Goal: Task Accomplishment & Management: Complete application form

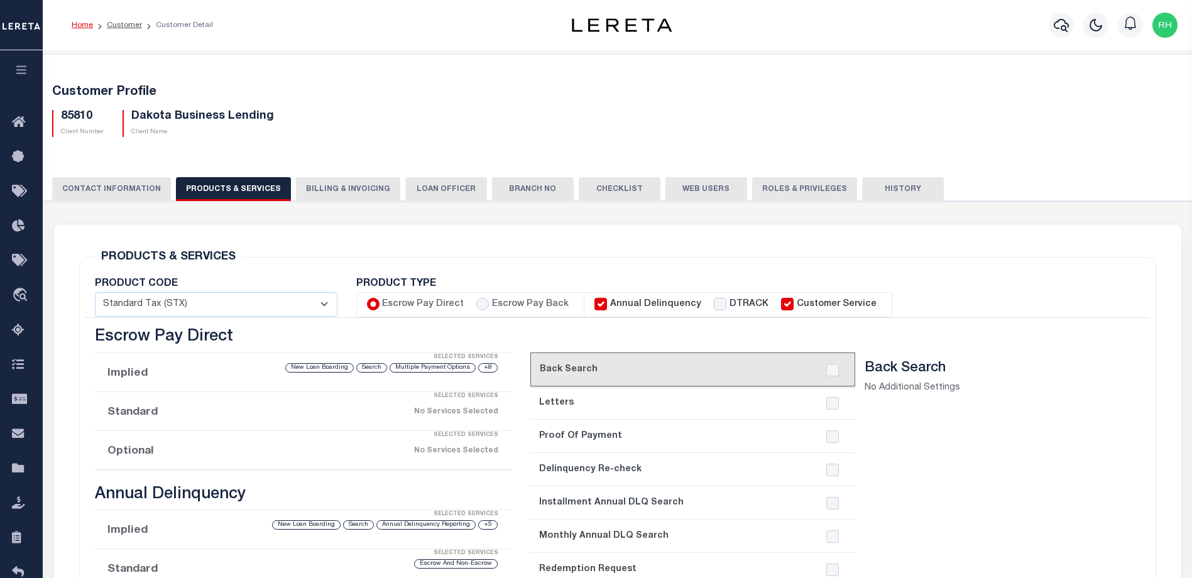
scroll to position [53, 0]
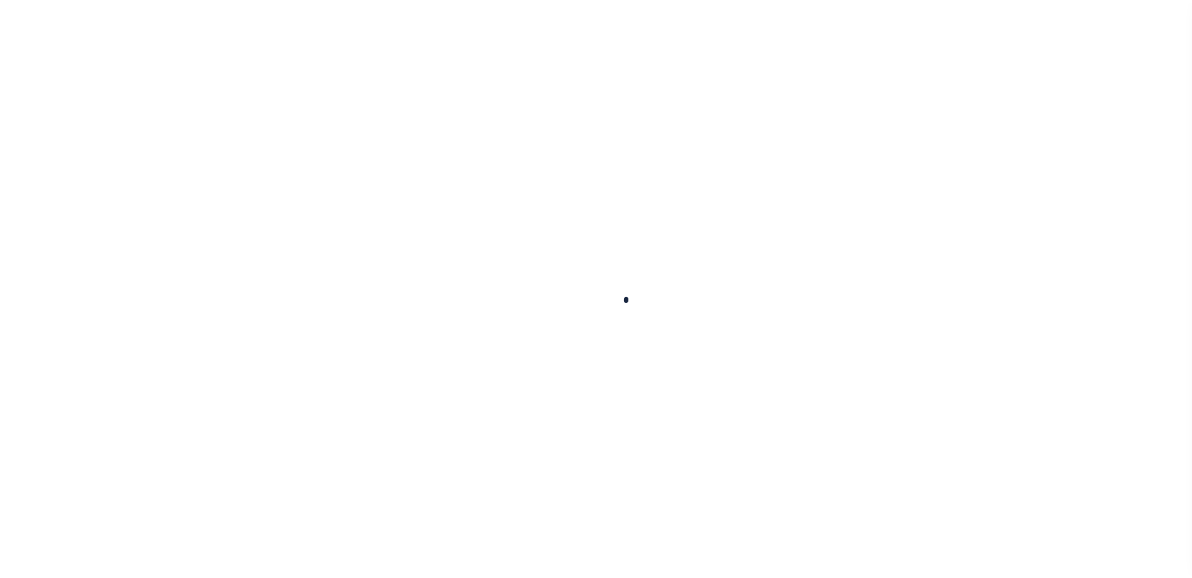
scroll to position [34, 0]
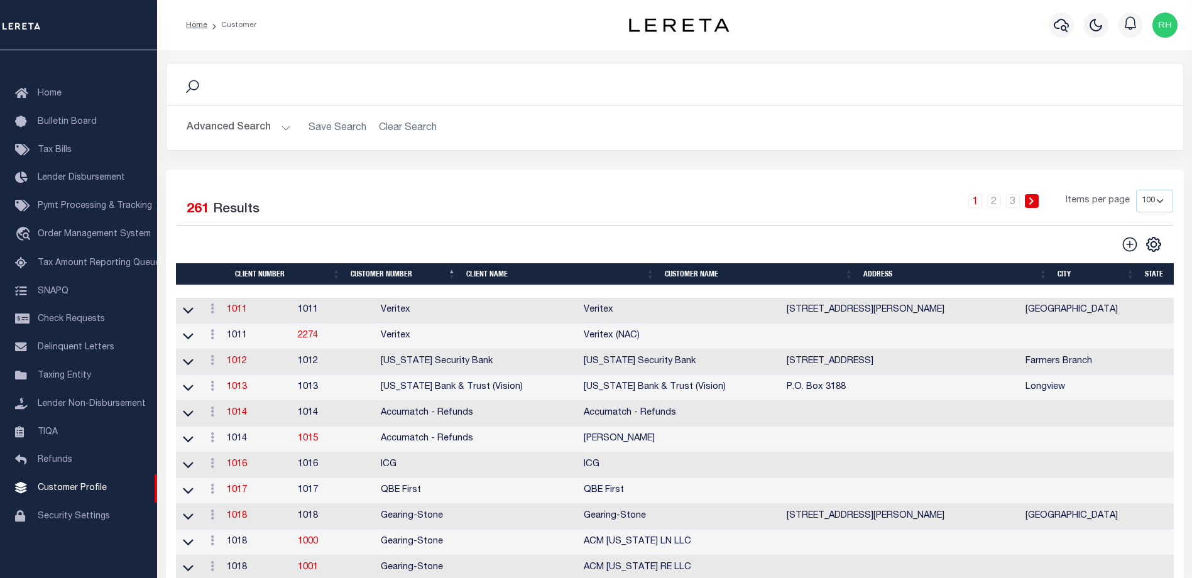
click at [305, 84] on div "Search" at bounding box center [675, 84] width 997 height 21
click at [190, 85] on icon at bounding box center [192, 87] width 16 height 16
click at [224, 89] on div "Search" at bounding box center [675, 84] width 997 height 21
click at [189, 86] on icon at bounding box center [191, 86] width 13 height 13
click at [207, 88] on div "Search" at bounding box center [675, 84] width 997 height 21
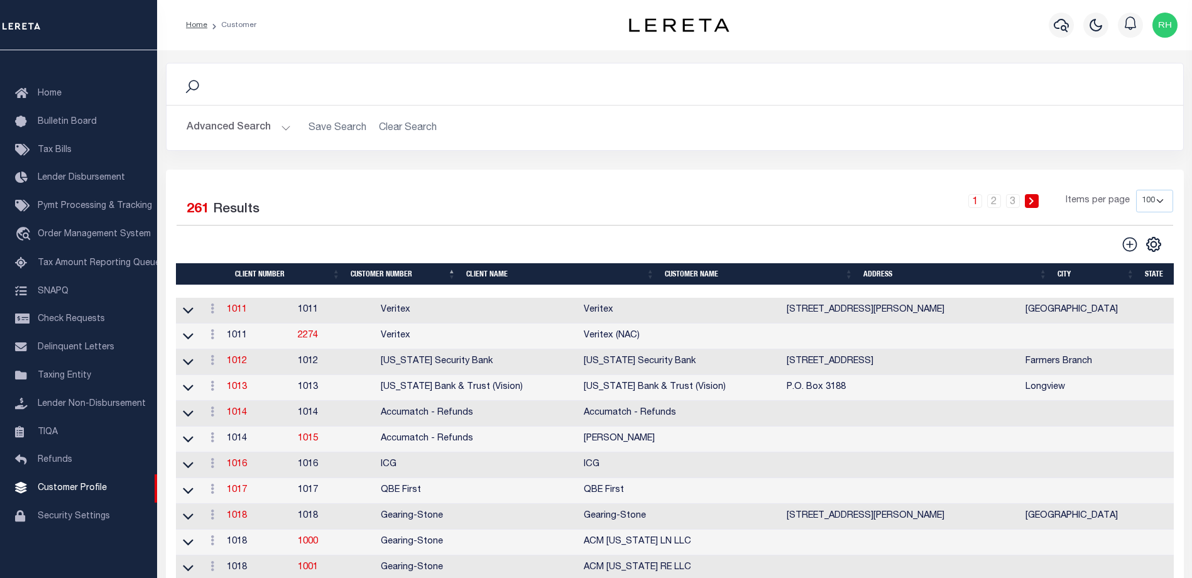
click at [258, 96] on div "Search" at bounding box center [675, 83] width 1017 height 41
click at [205, 89] on div "Search" at bounding box center [675, 84] width 997 height 21
click at [283, 128] on button "Advanced Search" at bounding box center [239, 128] width 104 height 25
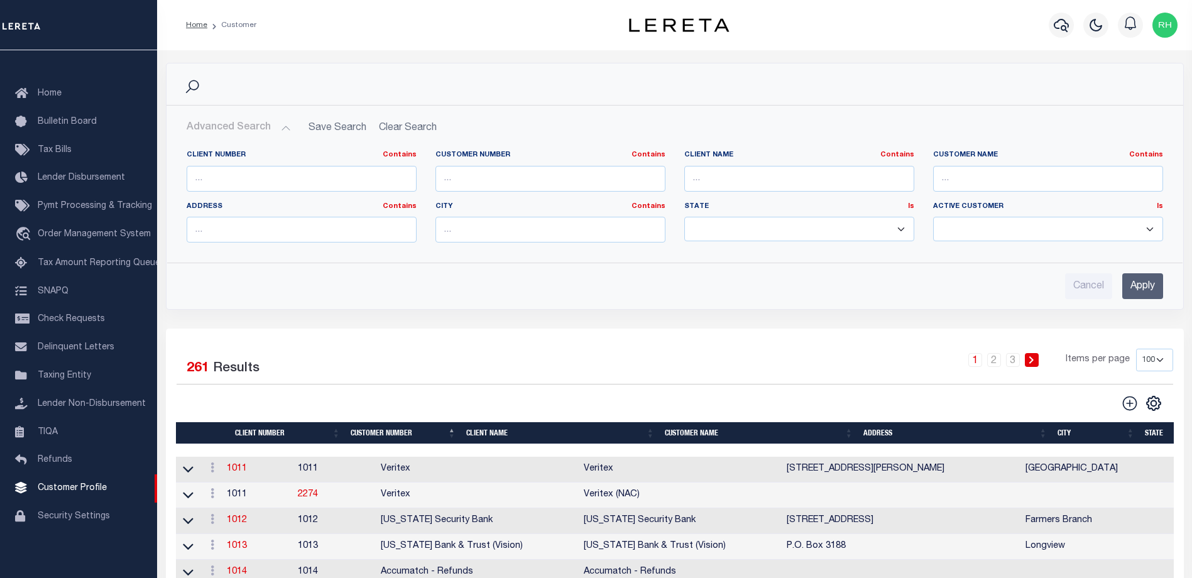
click at [283, 128] on button "Advanced Search" at bounding box center [239, 128] width 104 height 25
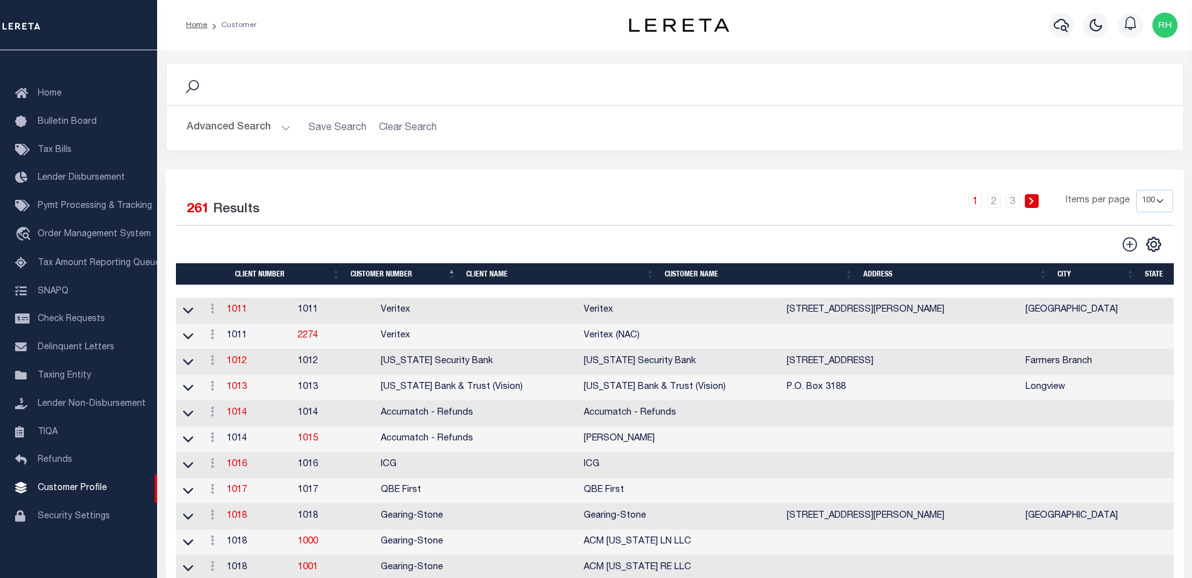
click at [236, 91] on div "Search" at bounding box center [675, 84] width 997 height 21
click at [197, 92] on icon at bounding box center [192, 87] width 16 height 16
click at [490, 109] on div "Advanced Search Save Search Clear Search Client Number Contains Contains" at bounding box center [675, 128] width 1017 height 45
click at [479, 93] on div "Search" at bounding box center [675, 84] width 997 height 21
click at [410, 89] on div "Search" at bounding box center [675, 84] width 997 height 21
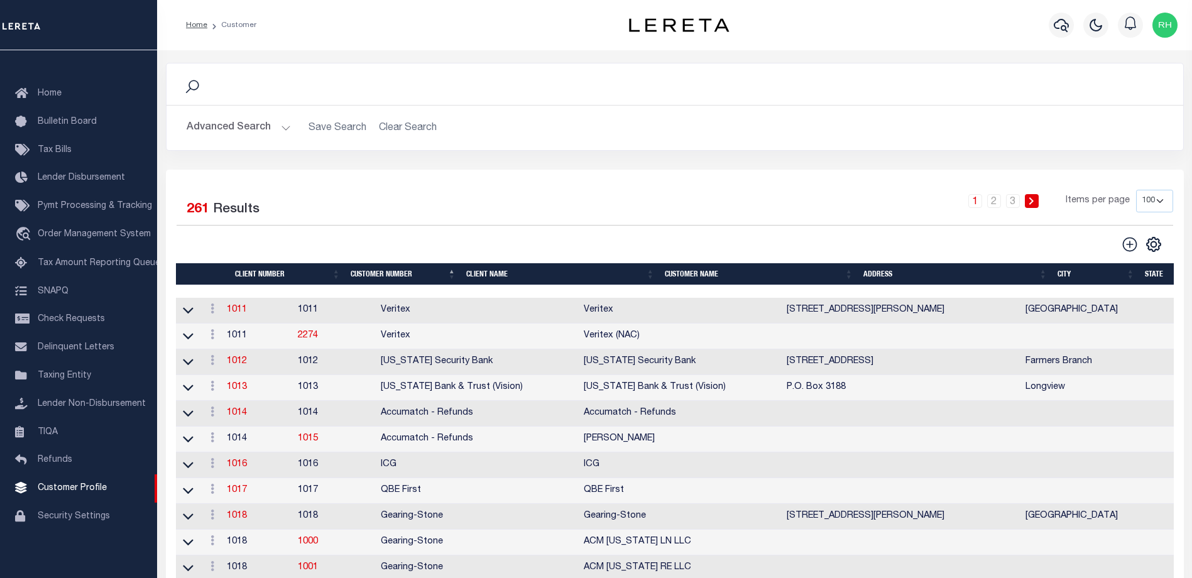
click at [366, 96] on div "Search" at bounding box center [675, 83] width 1017 height 41
click at [295, 85] on div "Search" at bounding box center [675, 84] width 997 height 21
click at [194, 89] on icon at bounding box center [192, 87] width 16 height 16
click at [208, 115] on div "Advanced Search Save Search Clear Search Client Number Contains Contains" at bounding box center [675, 128] width 1017 height 45
click at [252, 77] on div "Search" at bounding box center [675, 84] width 997 height 21
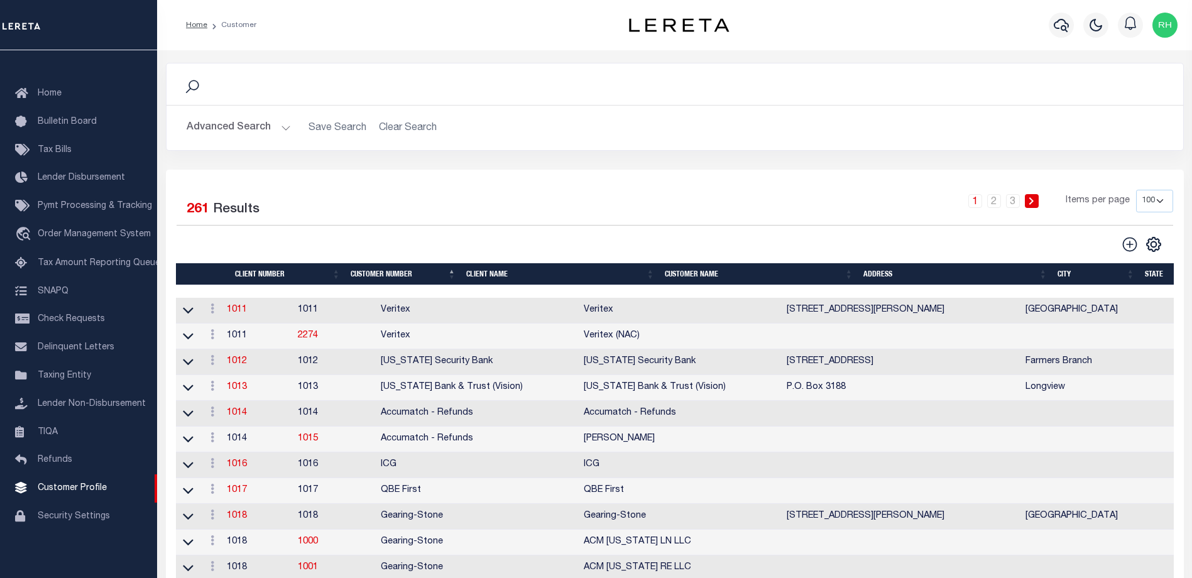
click at [279, 130] on button "Advanced Search" at bounding box center [239, 128] width 104 height 25
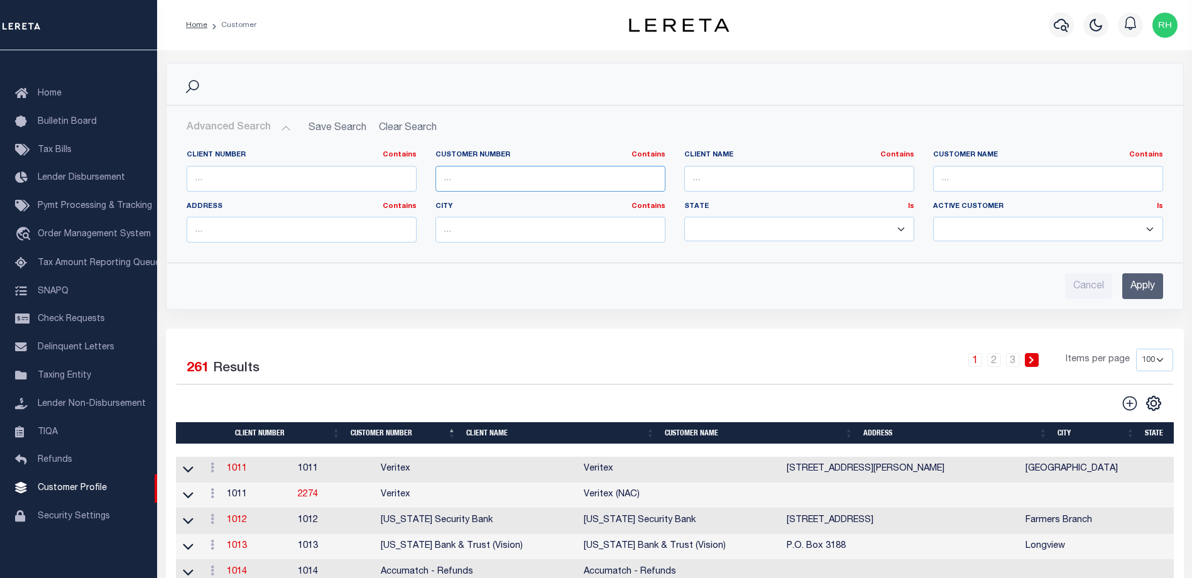
click at [625, 178] on input "text" at bounding box center [551, 179] width 230 height 26
type input "85810"
click at [1149, 287] on input "Apply" at bounding box center [1143, 286] width 41 height 26
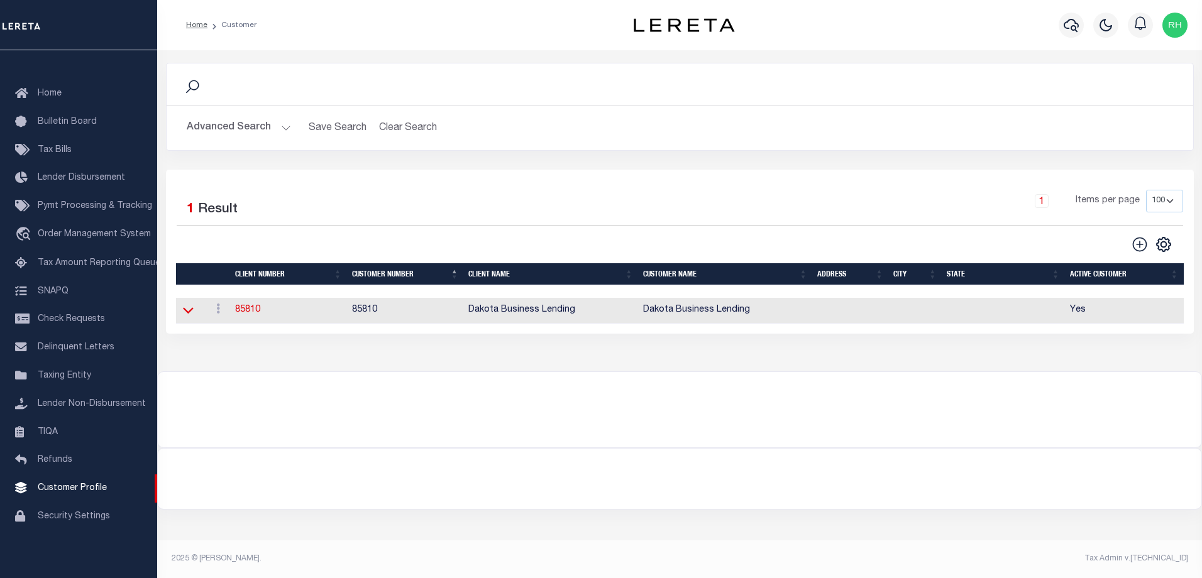
click at [185, 314] on icon at bounding box center [188, 311] width 11 height 6
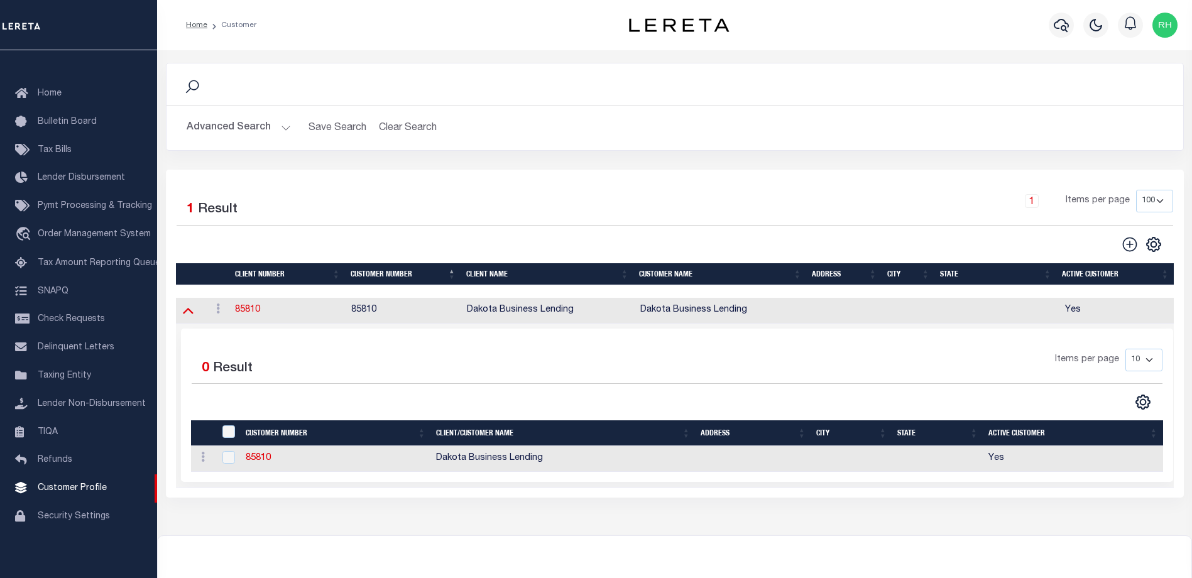
click at [189, 314] on icon at bounding box center [188, 311] width 11 height 6
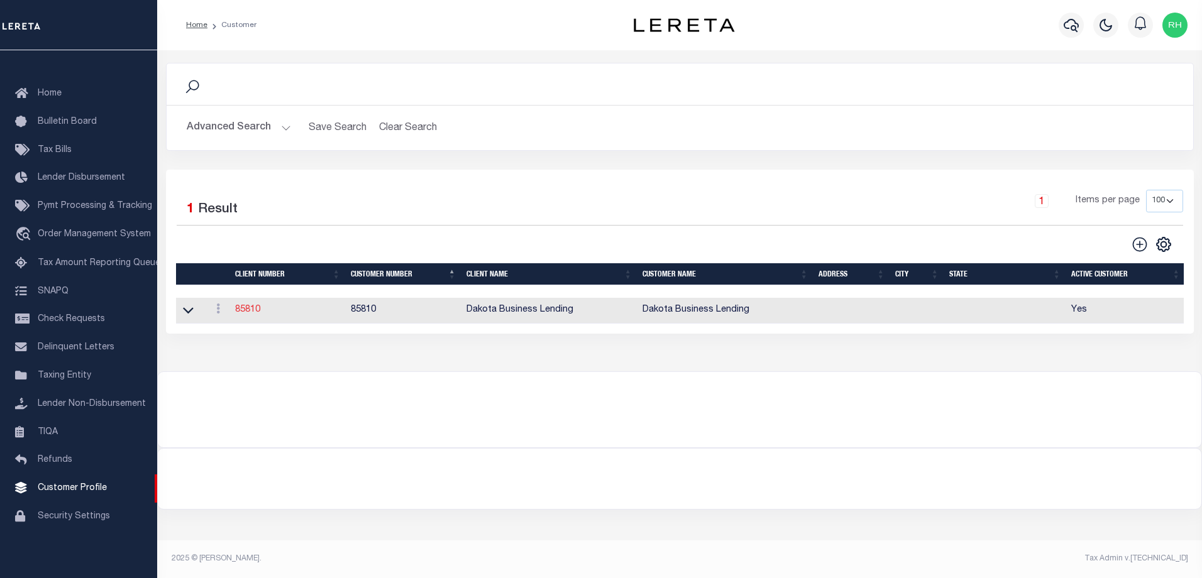
click at [250, 314] on link "85810" at bounding box center [247, 309] width 25 height 9
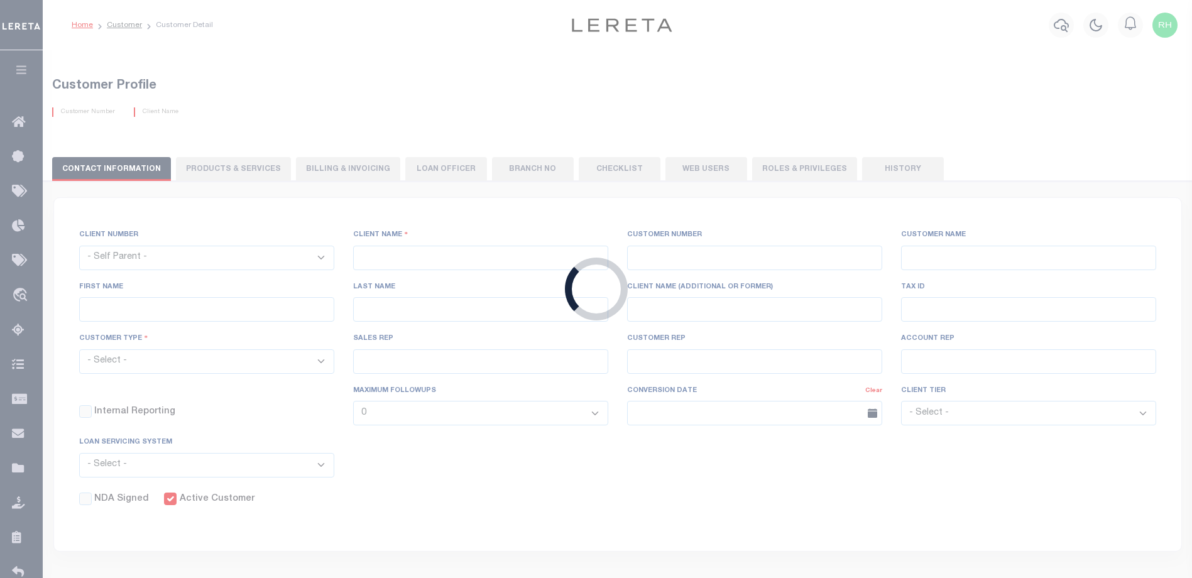
select select
type input "Dakota Business Lending"
type input "85810"
type input "Dakota Business Lending"
type input "[PERSON_NAME]"
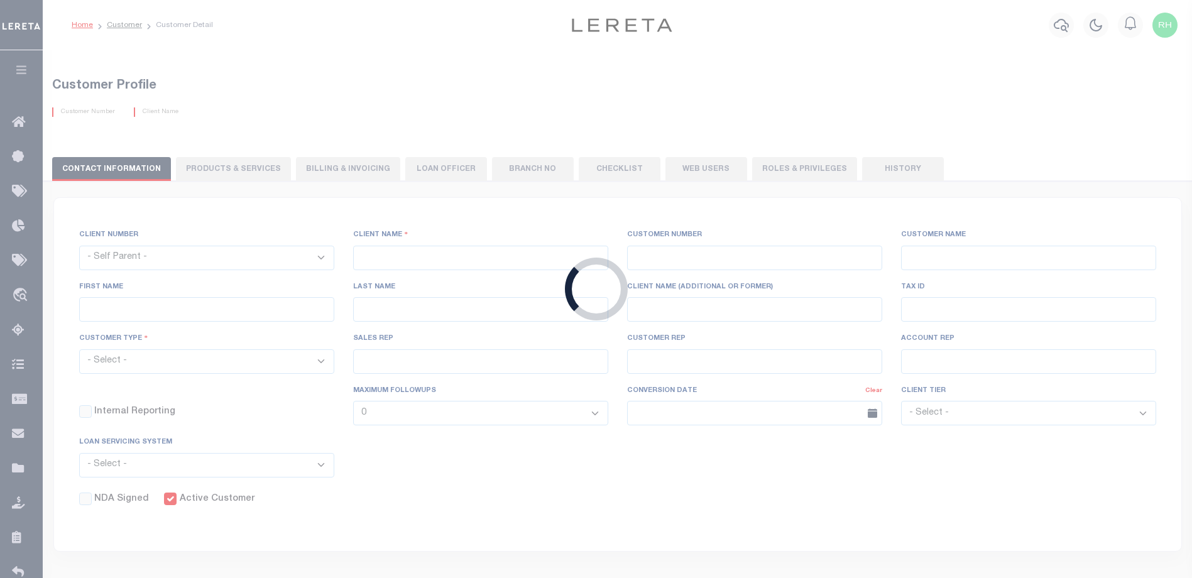
type input "[PERSON_NAME]"
select select "Commercial"
type input "[PERSON_NAME]"
type input "Customer Service"
type input "[DATE]"
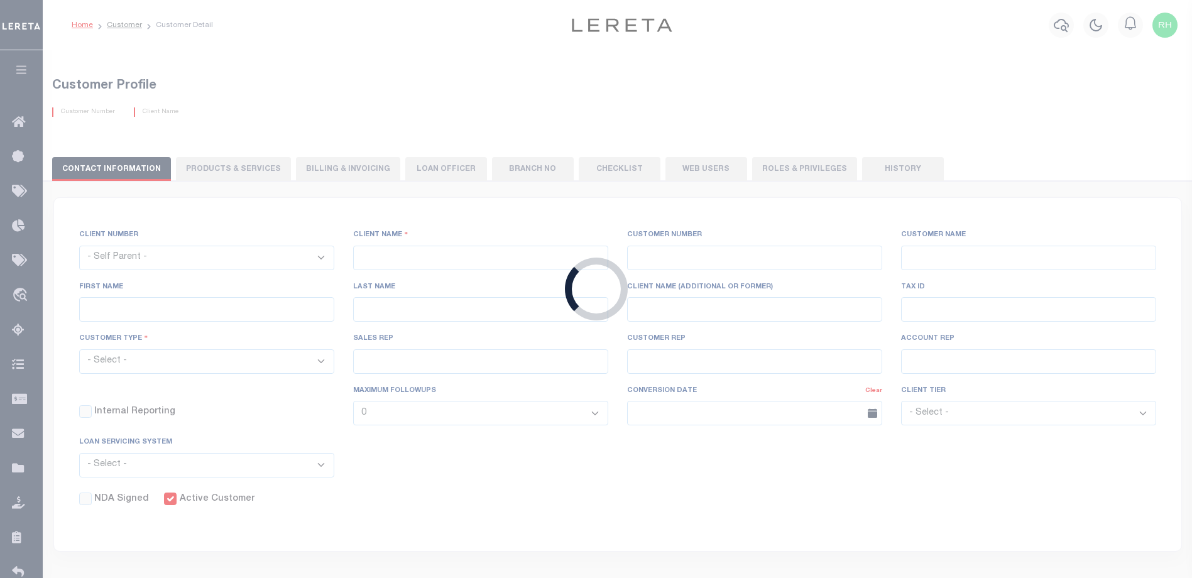
select select "Tier 3"
checkbox input "true"
select select
checkbox input "false"
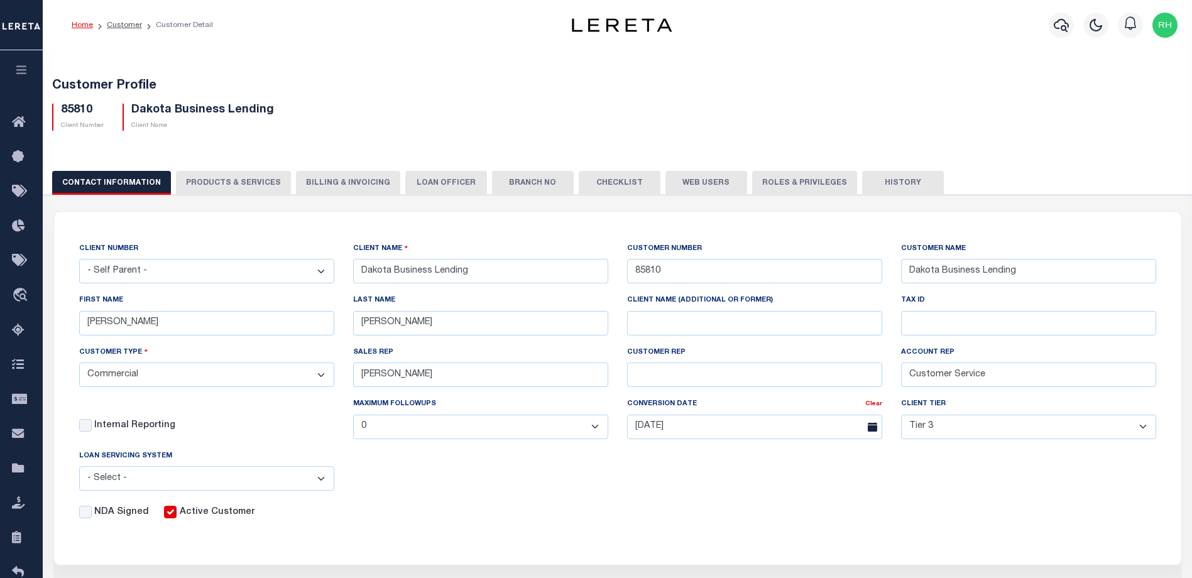
click at [222, 182] on button "PRODUCTS & SERVICES" at bounding box center [233, 183] width 115 height 24
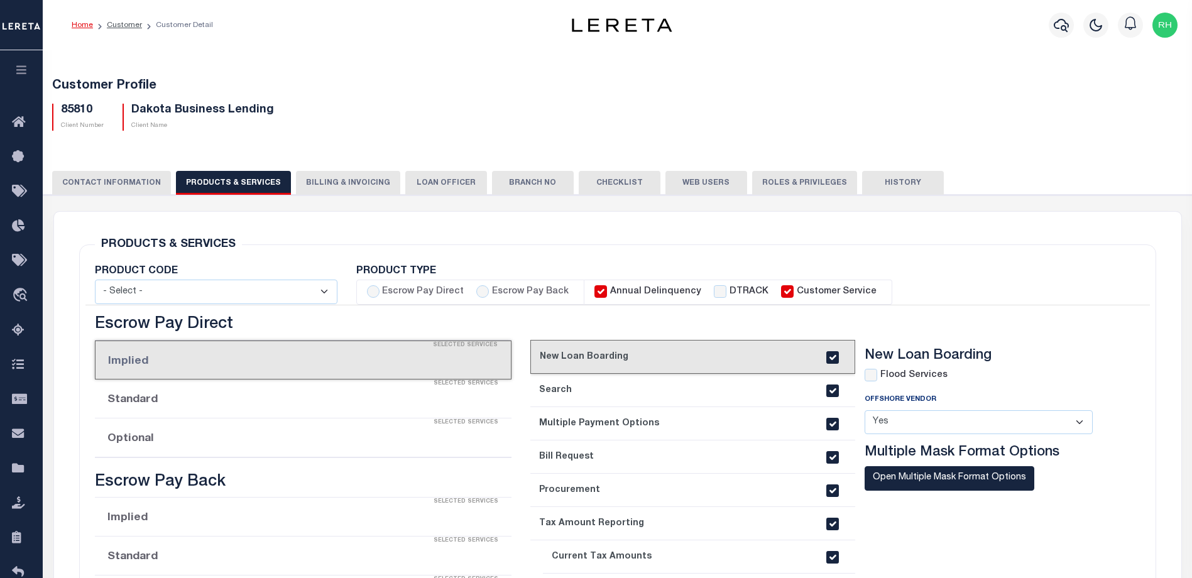
select select "STX"
radio input "true"
checkbox input "true"
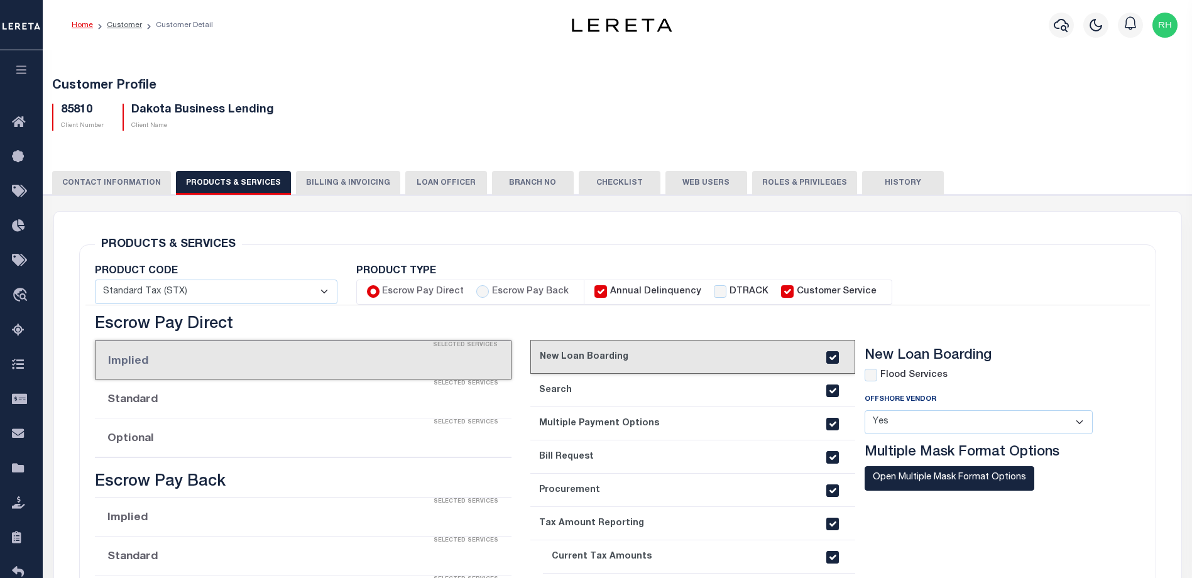
checkbox input "true"
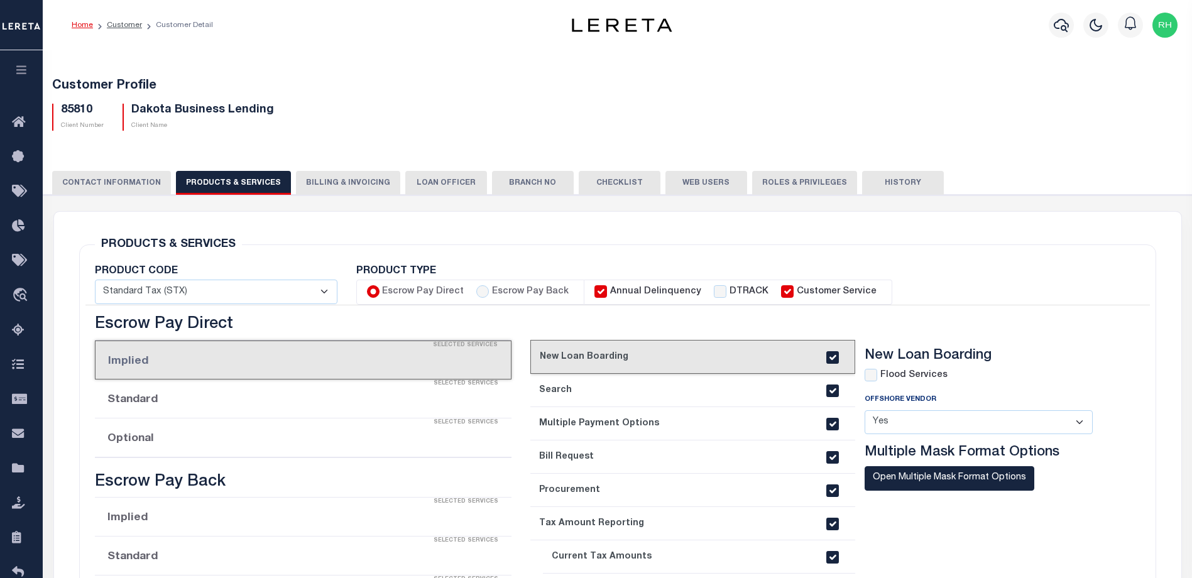
checkbox input "true"
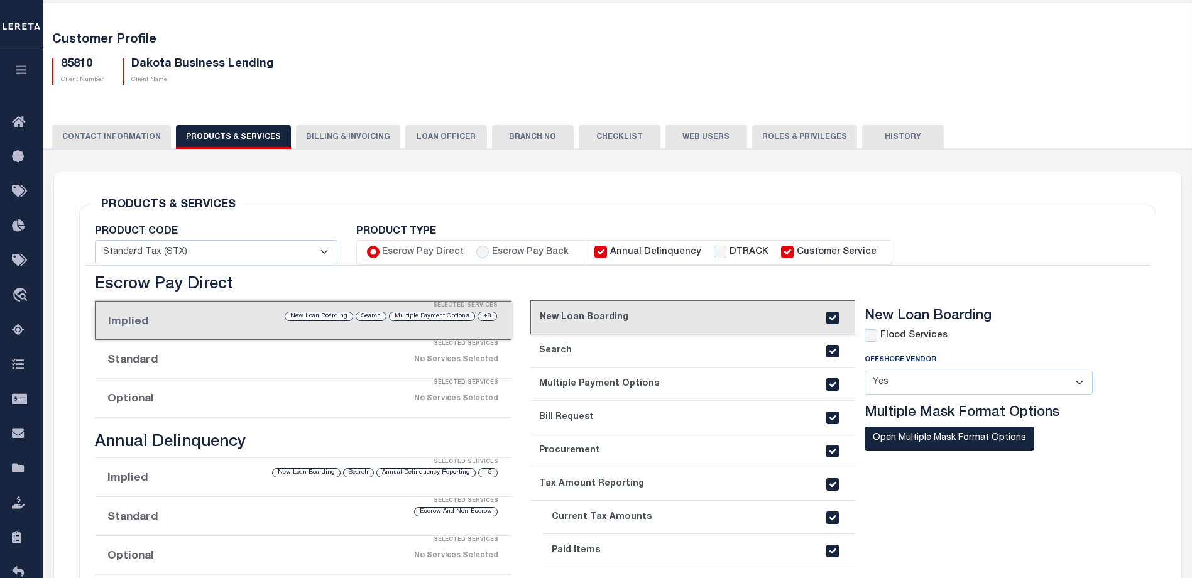
scroll to position [30, 0]
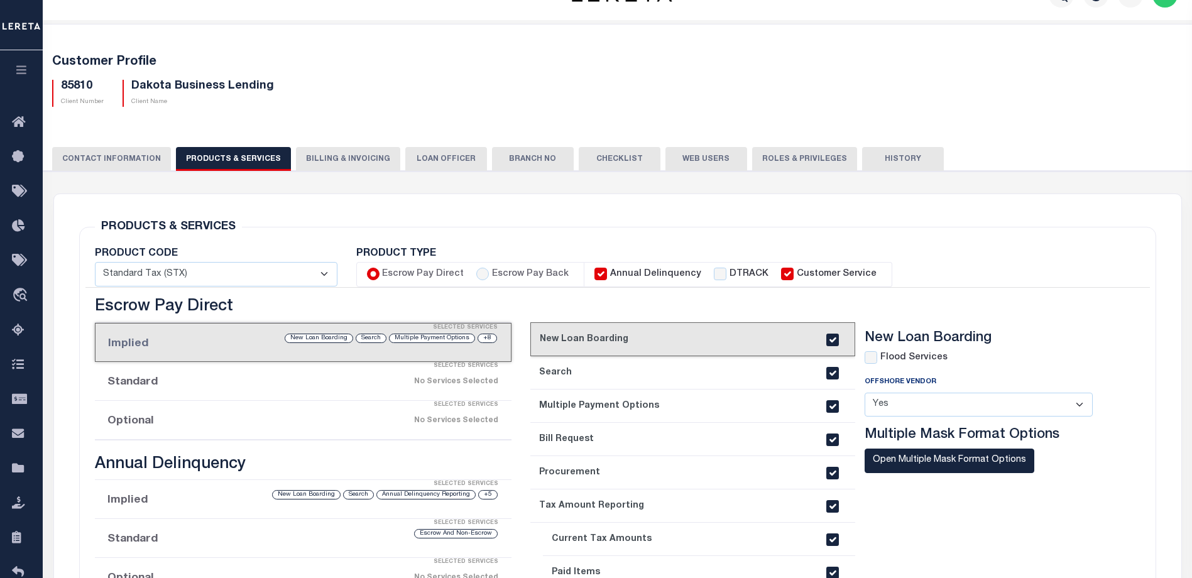
click at [355, 164] on button "Billing & Invoicing" at bounding box center [348, 159] width 104 height 24
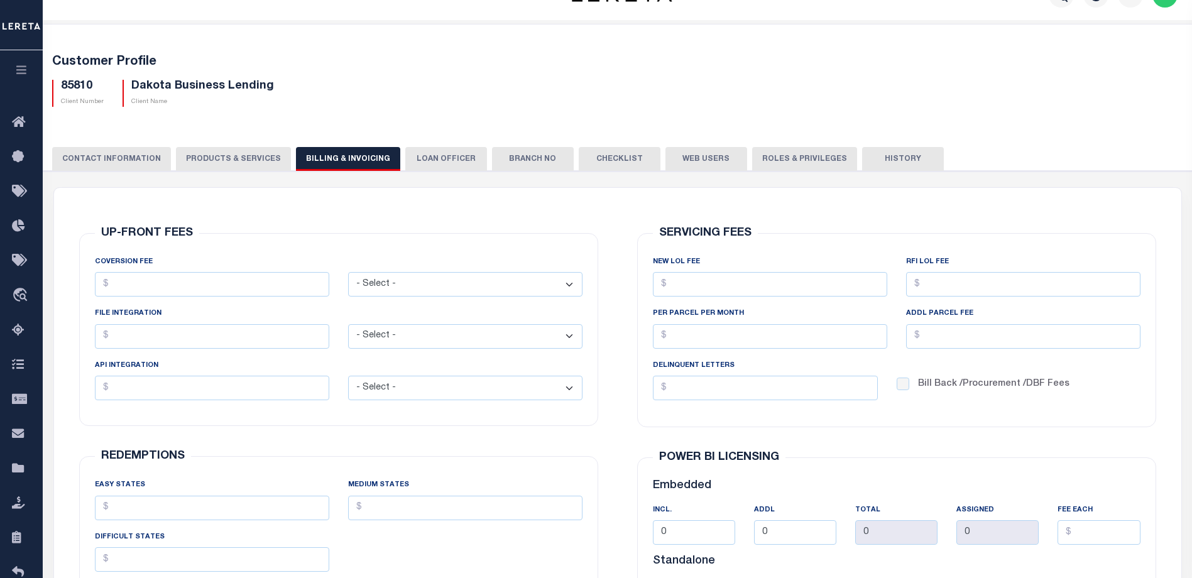
click at [415, 161] on button "LOAN OFFICER" at bounding box center [446, 159] width 82 height 24
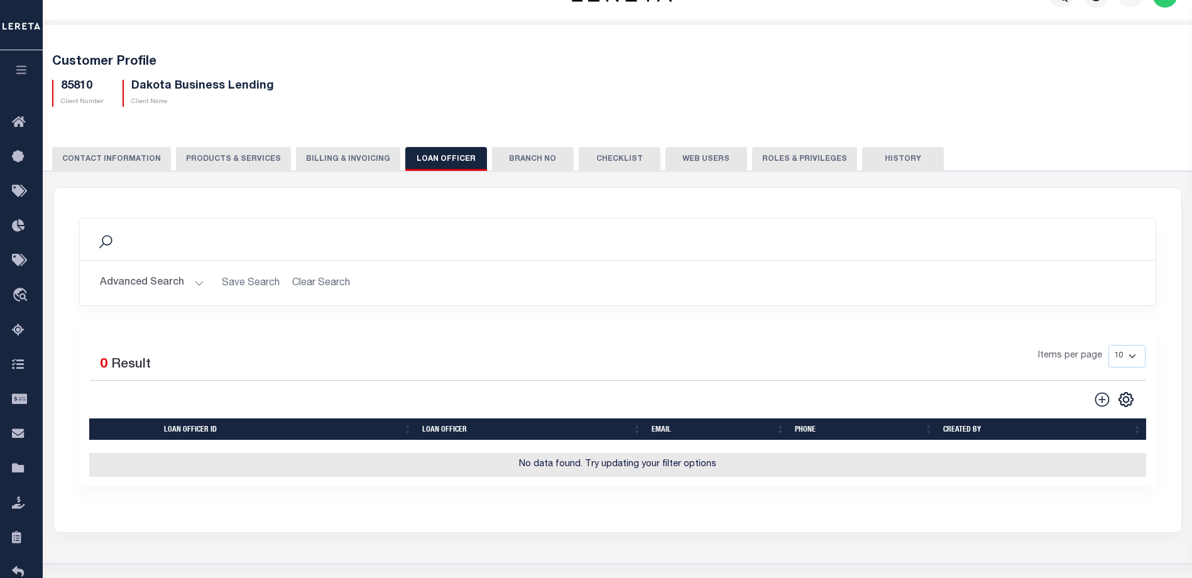
click at [510, 163] on button "Branch No" at bounding box center [533, 159] width 82 height 24
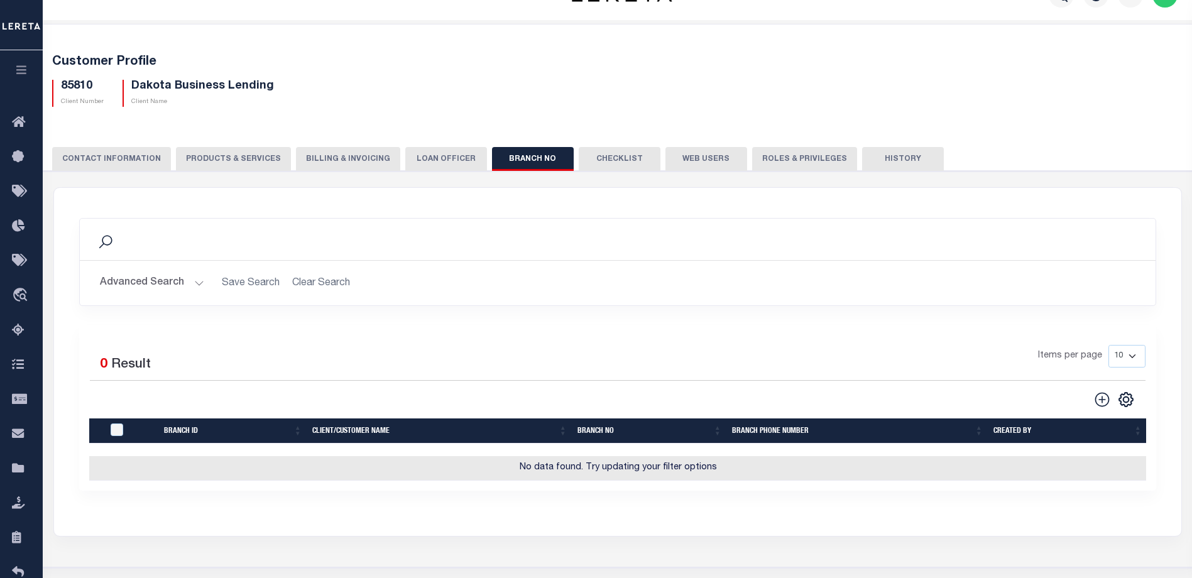
click at [590, 164] on button "Checklist" at bounding box center [620, 159] width 82 height 24
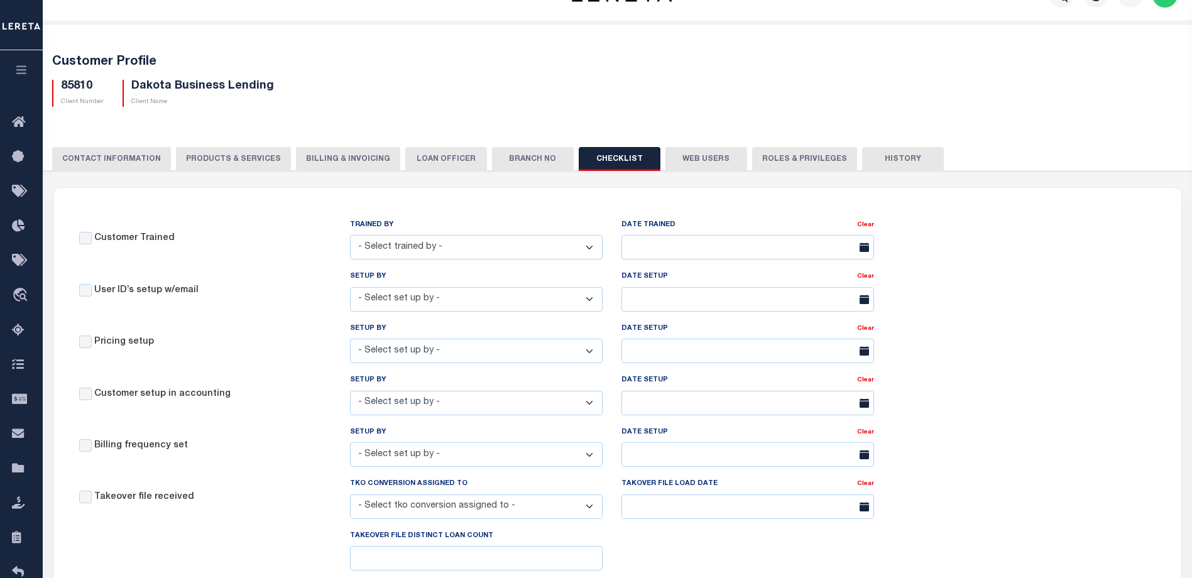
click at [674, 161] on button "Web Users" at bounding box center [707, 159] width 82 height 24
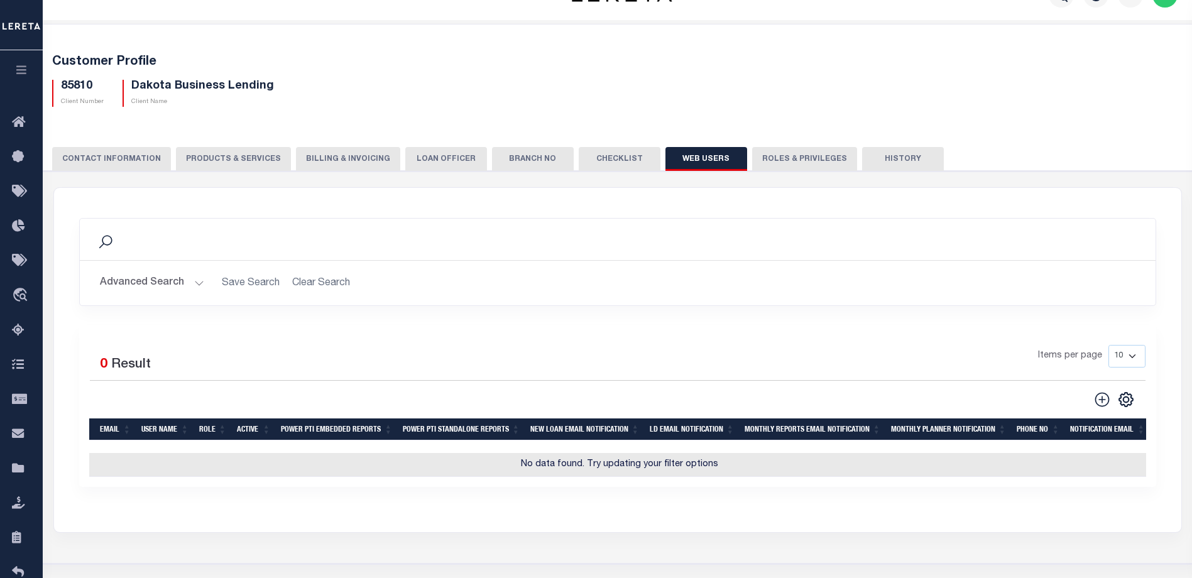
click at [803, 165] on button "Roles & Privileges" at bounding box center [804, 159] width 105 height 24
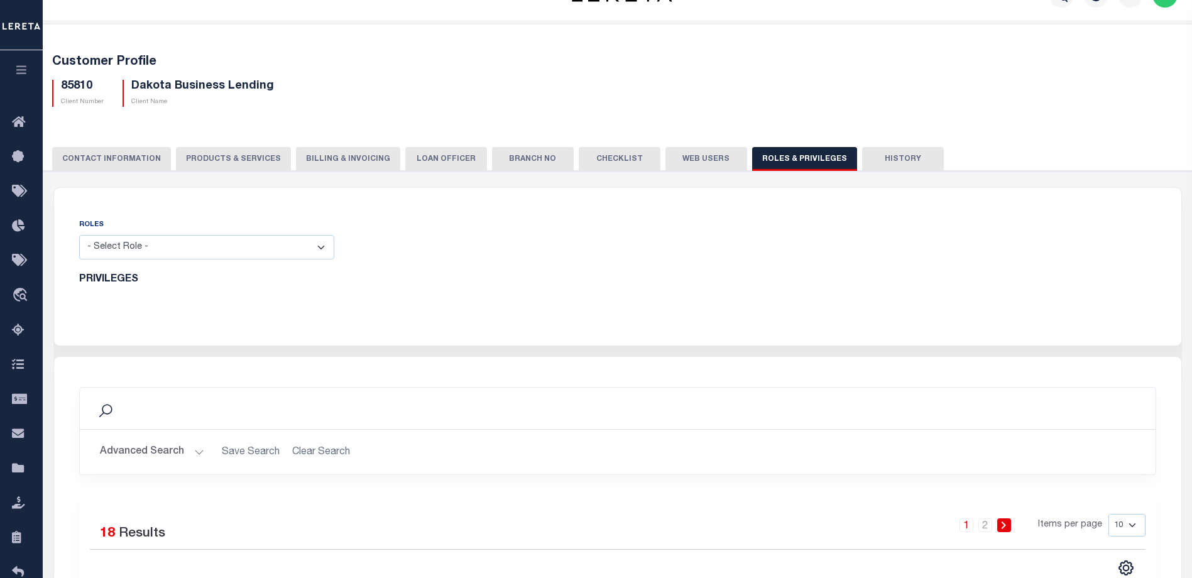
click at [317, 242] on select "- Select Role - Loan Officer Loan Servicer Operational Admin View Only" at bounding box center [206, 247] width 255 height 25
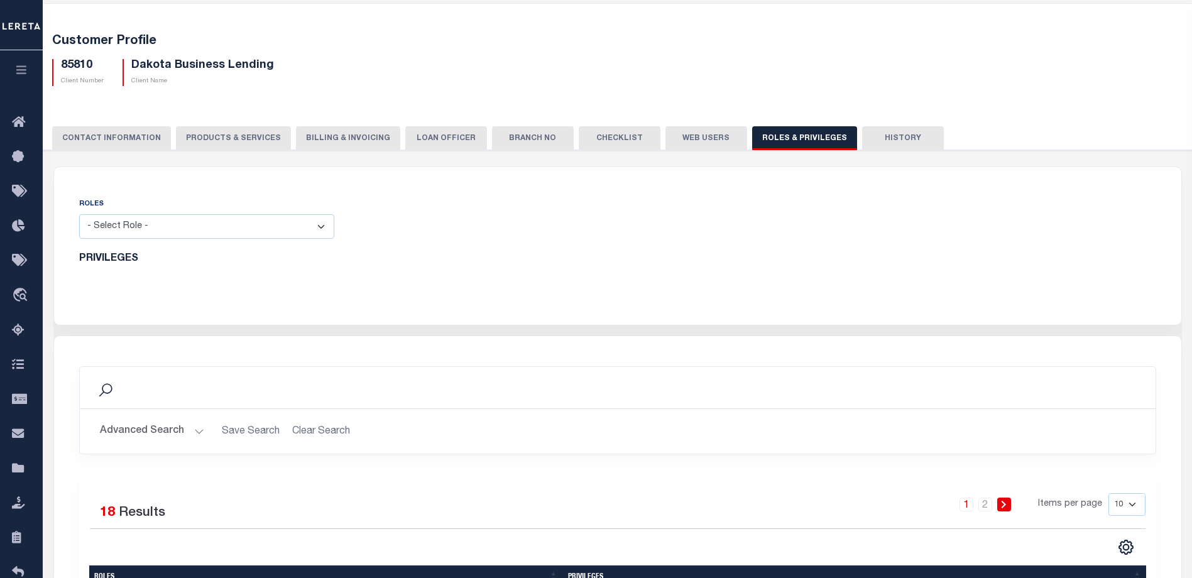
scroll to position [0, 0]
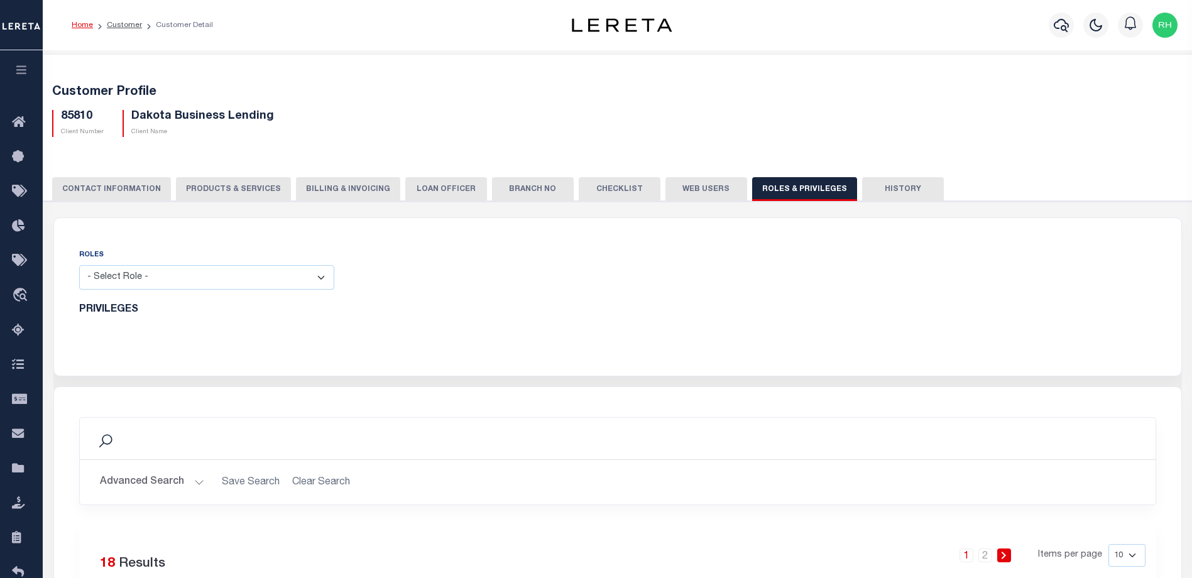
click at [874, 187] on button "History" at bounding box center [903, 189] width 82 height 24
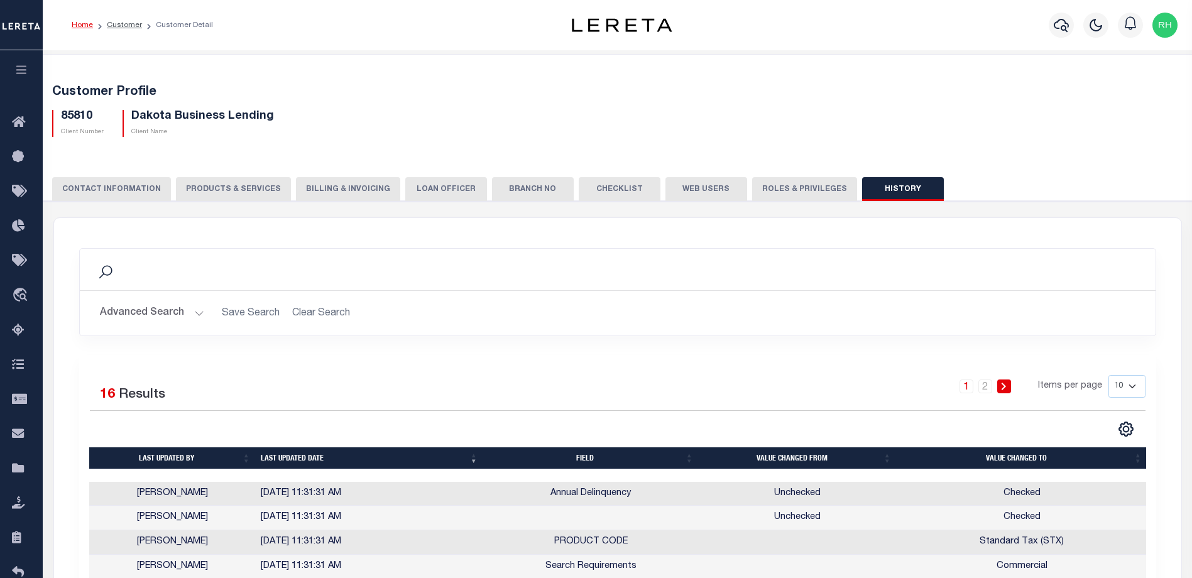
click at [242, 186] on button "PRODUCTS & SERVICES" at bounding box center [233, 189] width 115 height 24
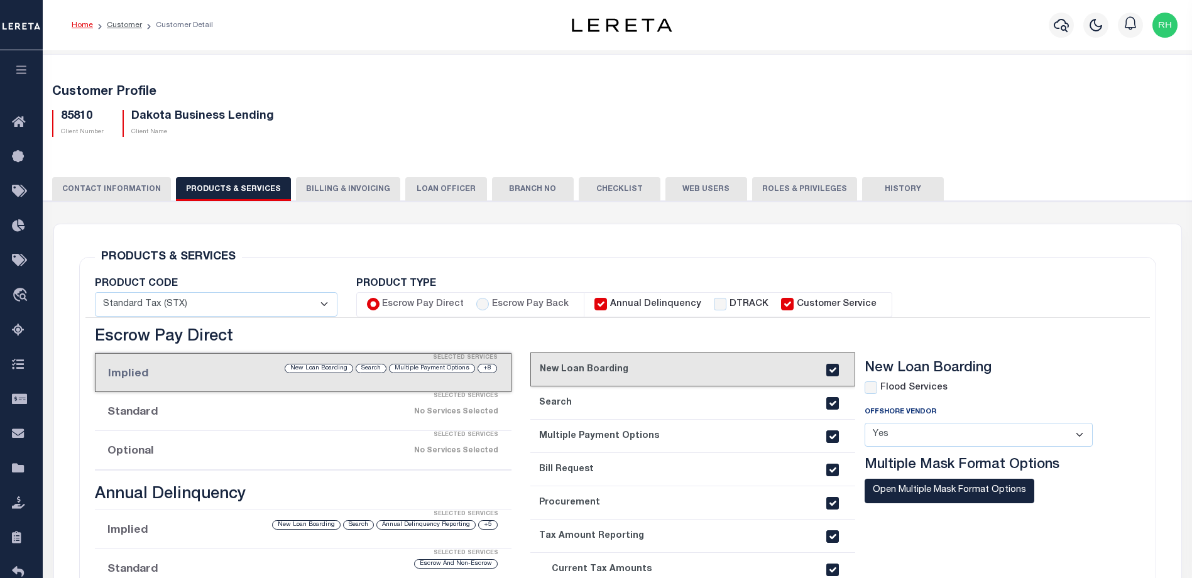
click at [328, 185] on button "Billing & Invoicing" at bounding box center [348, 189] width 104 height 24
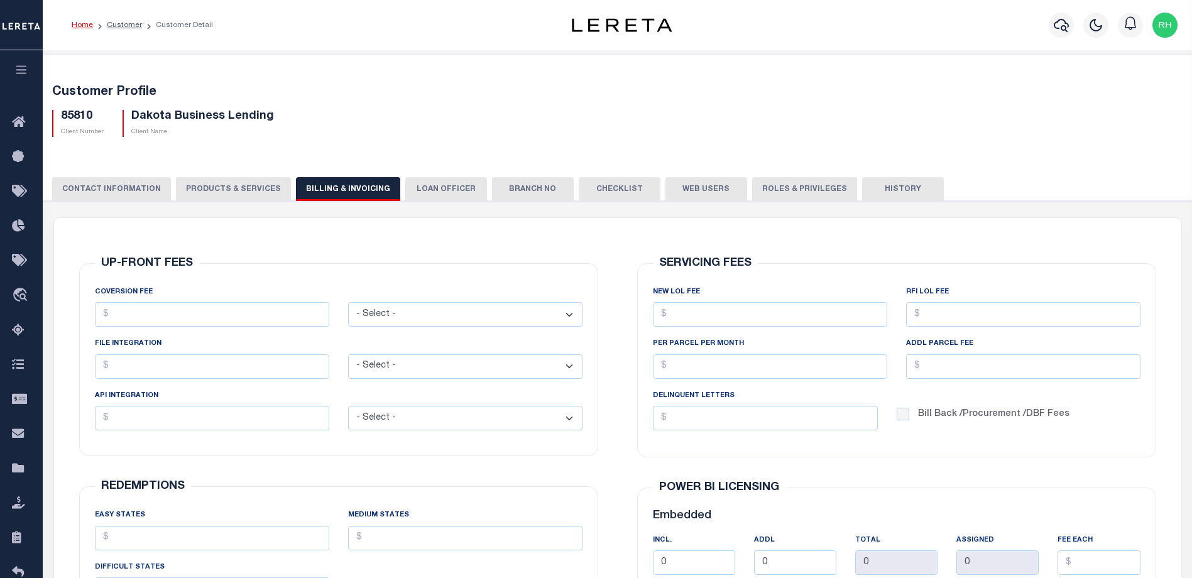
scroll to position [63, 0]
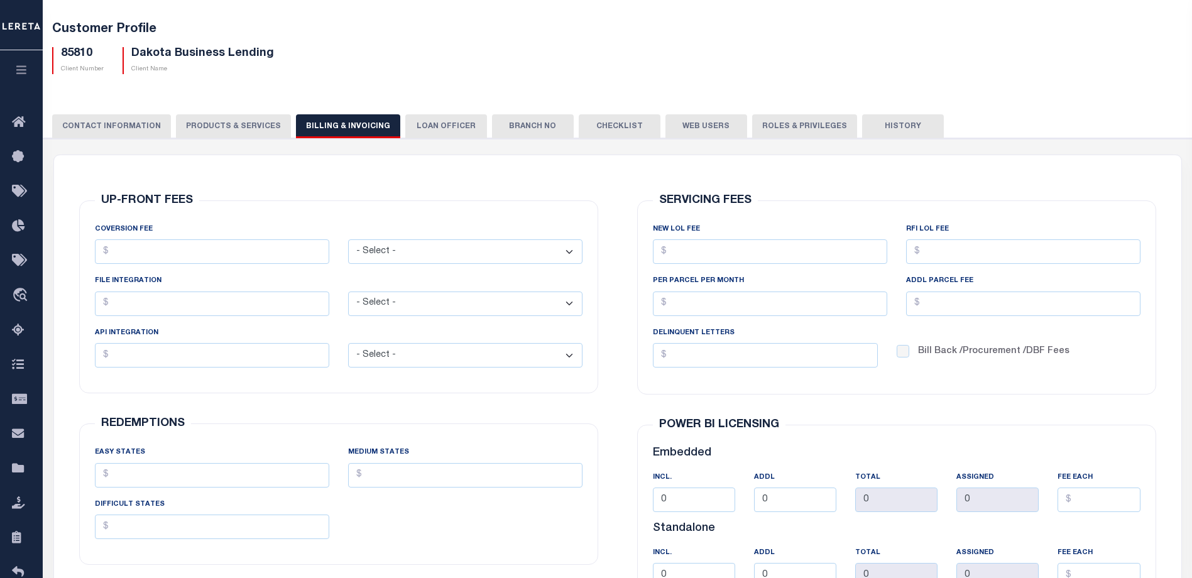
click at [571, 248] on select "- Select - Flat Per Loan Per Parcel" at bounding box center [465, 251] width 234 height 25
click at [567, 305] on select "- Select - Flat Per Loan Per Parcel" at bounding box center [465, 304] width 234 height 25
click at [564, 351] on select "- Select - Flat Per Loan Per Parcel" at bounding box center [465, 355] width 234 height 25
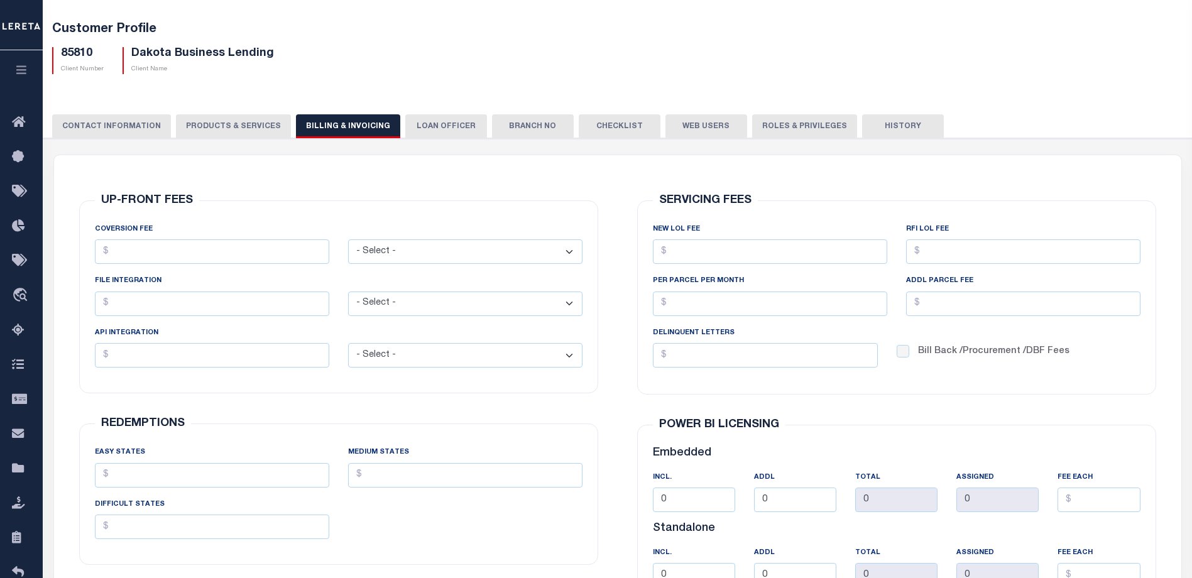
click at [564, 351] on select "- Select - Flat Per Loan Per Parcel" at bounding box center [465, 355] width 234 height 25
click at [433, 125] on button "LOAN OFFICER" at bounding box center [446, 126] width 82 height 24
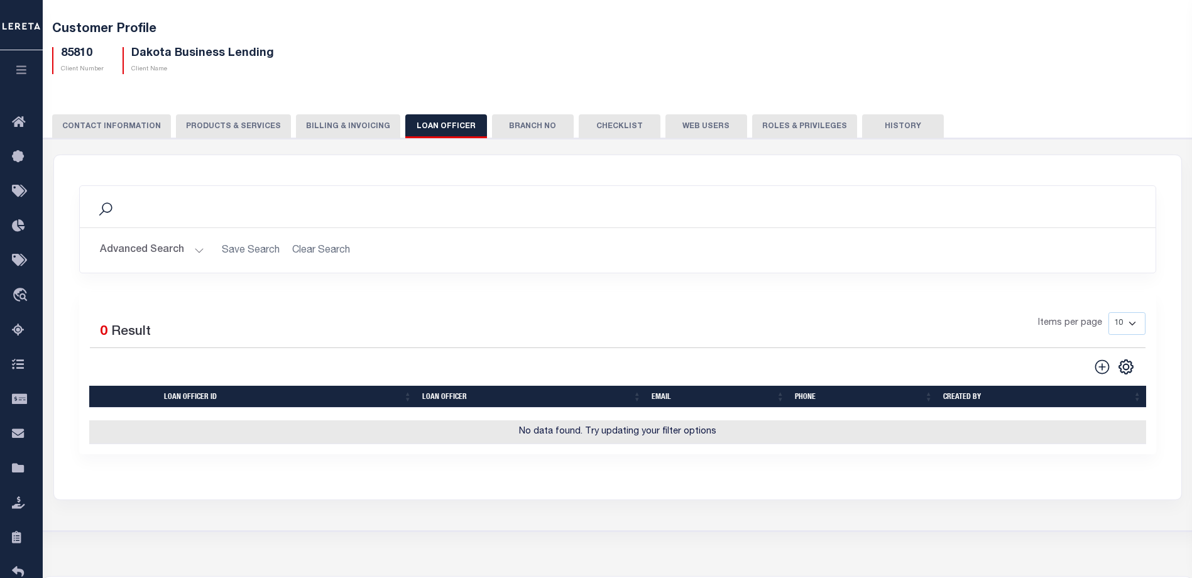
click at [510, 129] on button "Branch No" at bounding box center [533, 126] width 82 height 24
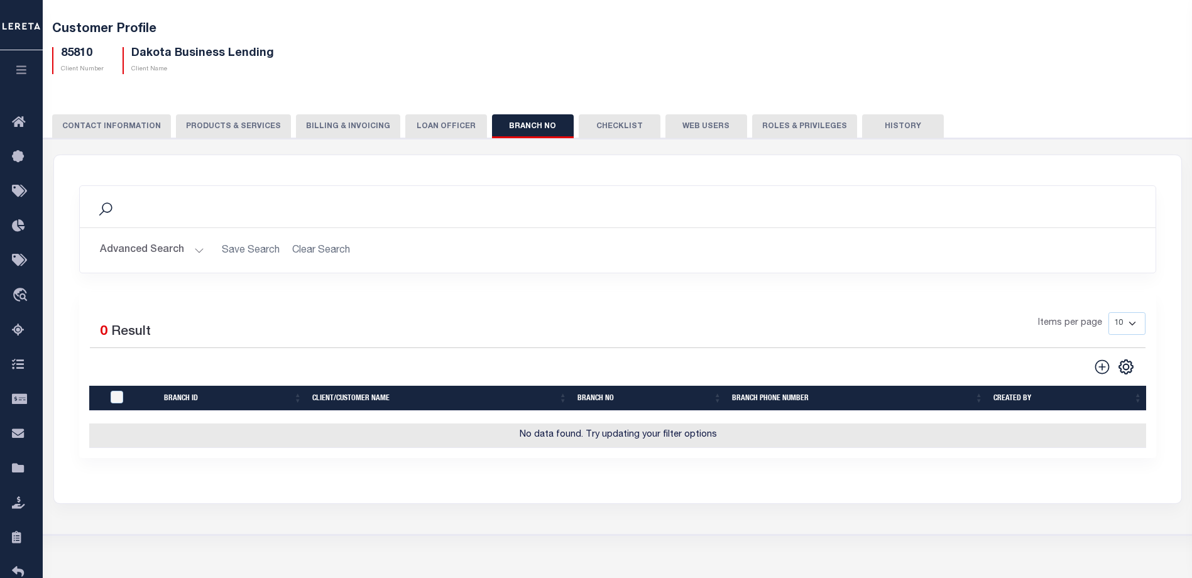
click at [590, 129] on button "Checklist" at bounding box center [620, 126] width 82 height 24
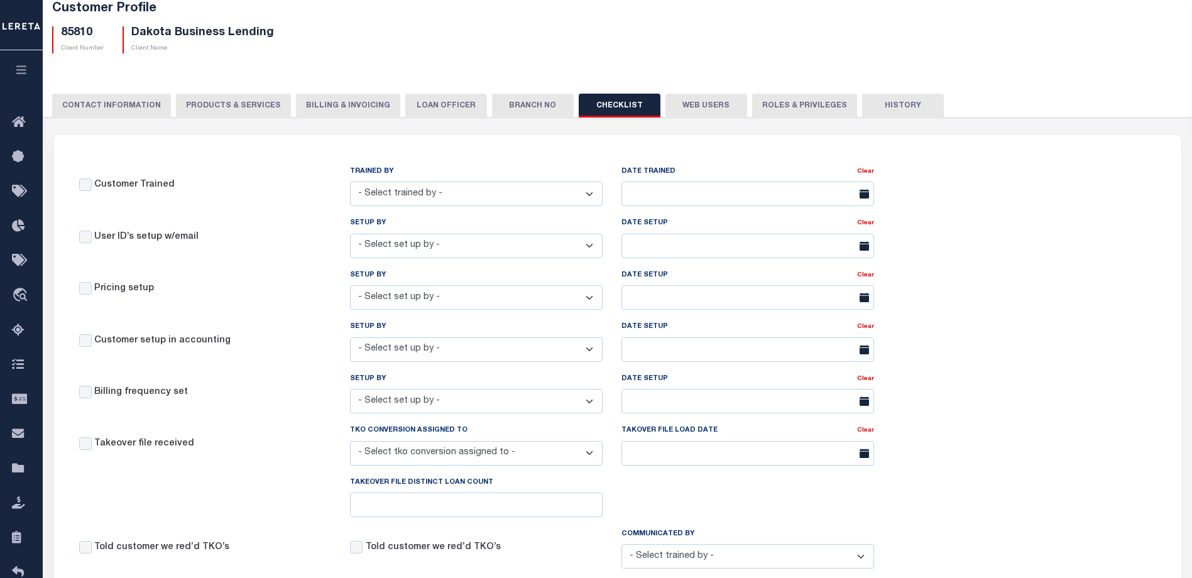
scroll to position [0, 0]
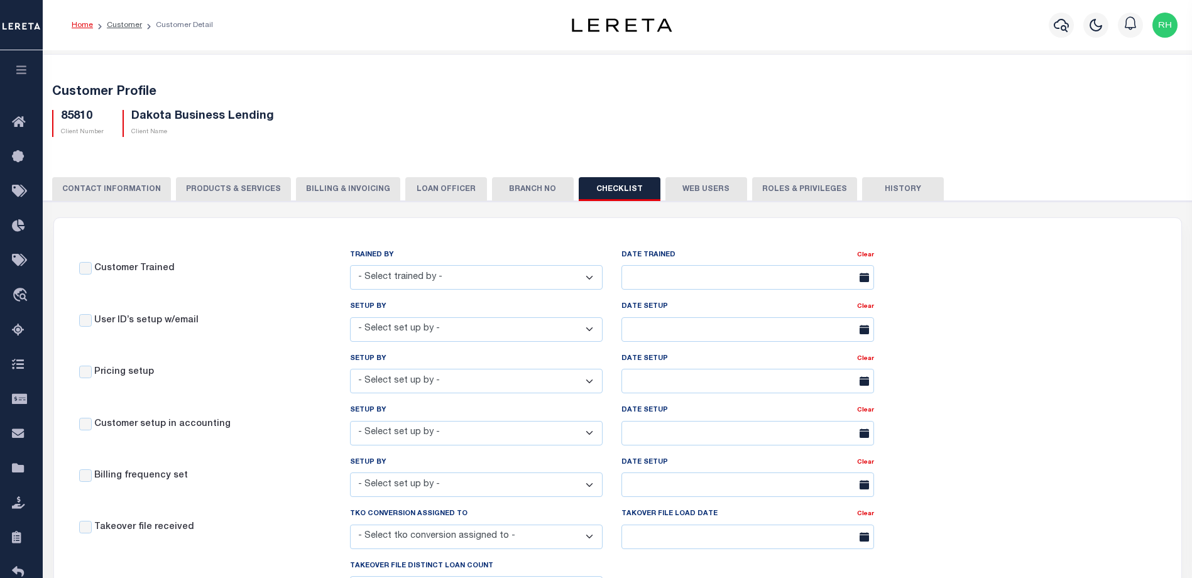
click at [695, 196] on button "Web Users" at bounding box center [707, 189] width 82 height 24
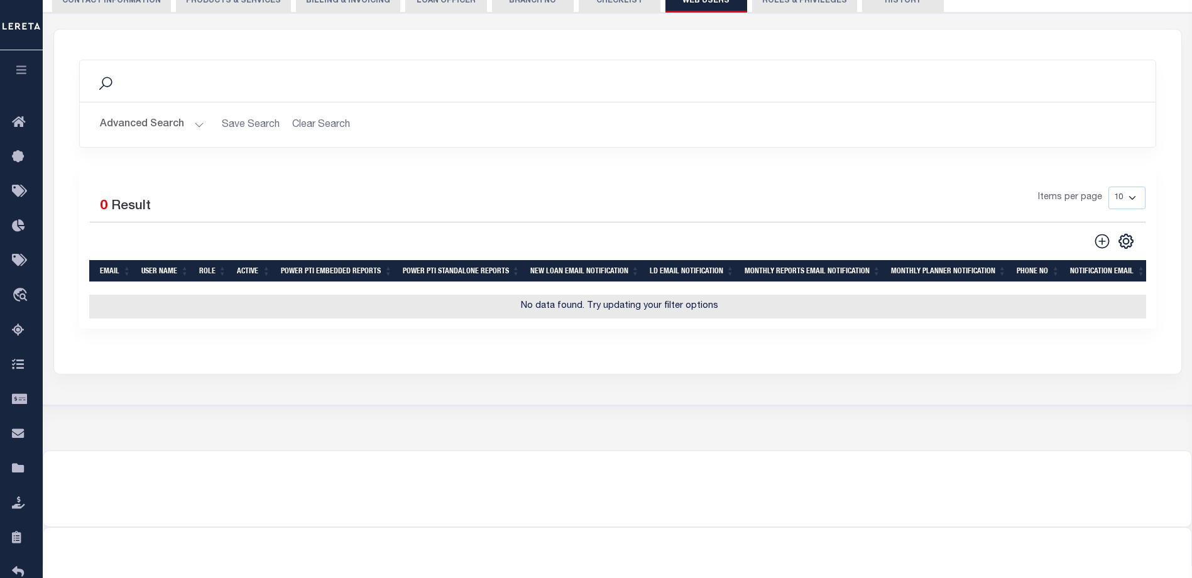
scroll to position [126, 0]
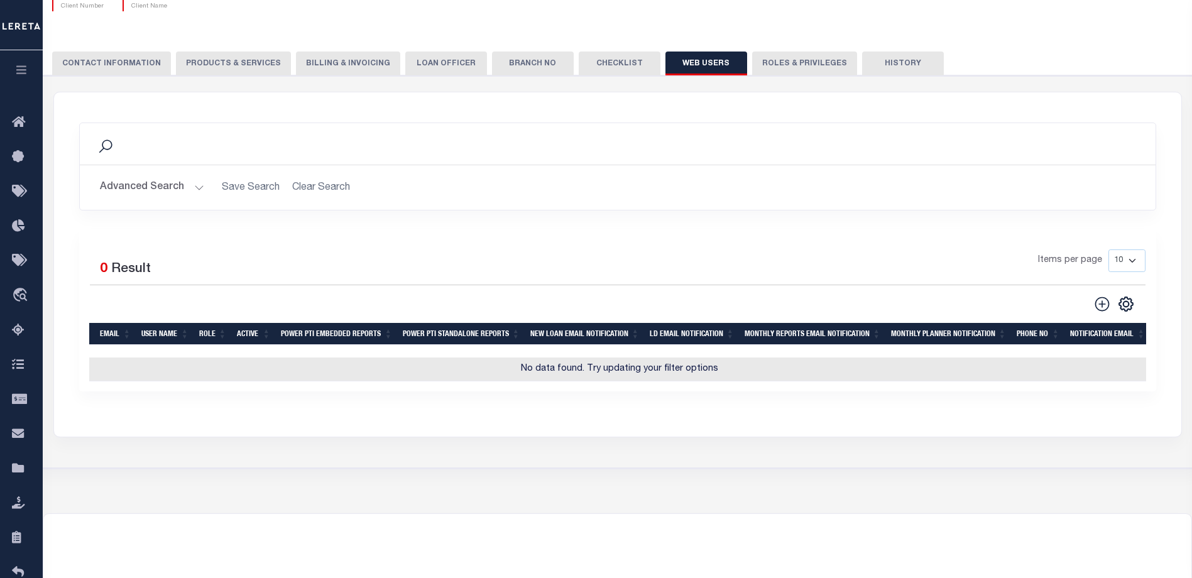
click at [786, 67] on button "Roles & Privileges" at bounding box center [804, 64] width 105 height 24
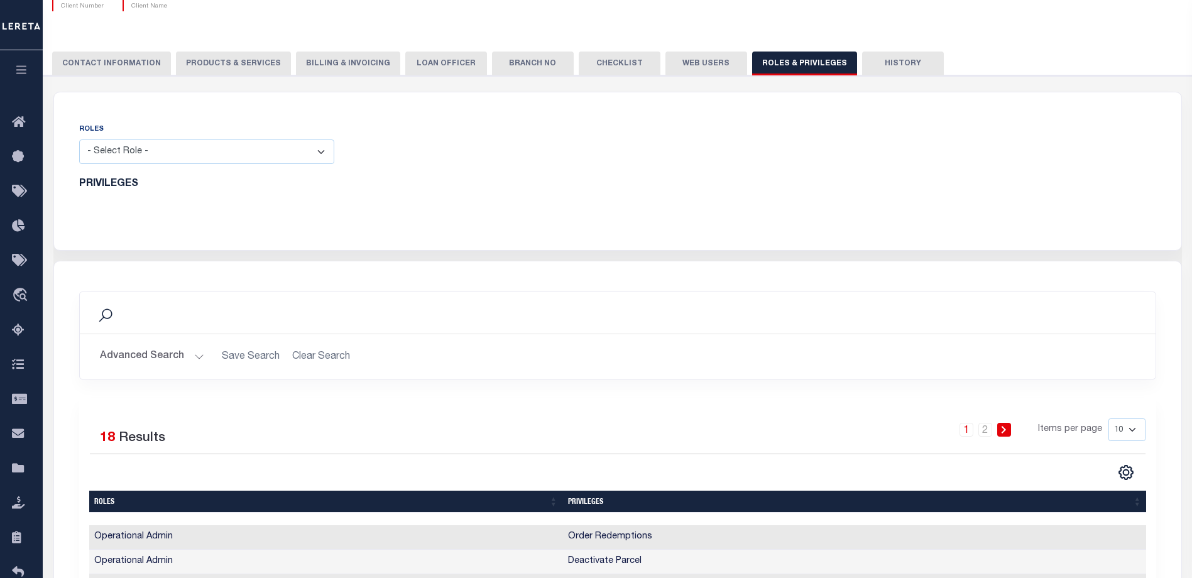
click at [313, 150] on select "- Select Role - Loan Officer Loan Servicer Operational Admin View Only" at bounding box center [206, 152] width 255 height 25
click at [96, 67] on button "CONTACT INFORMATION" at bounding box center [111, 64] width 119 height 24
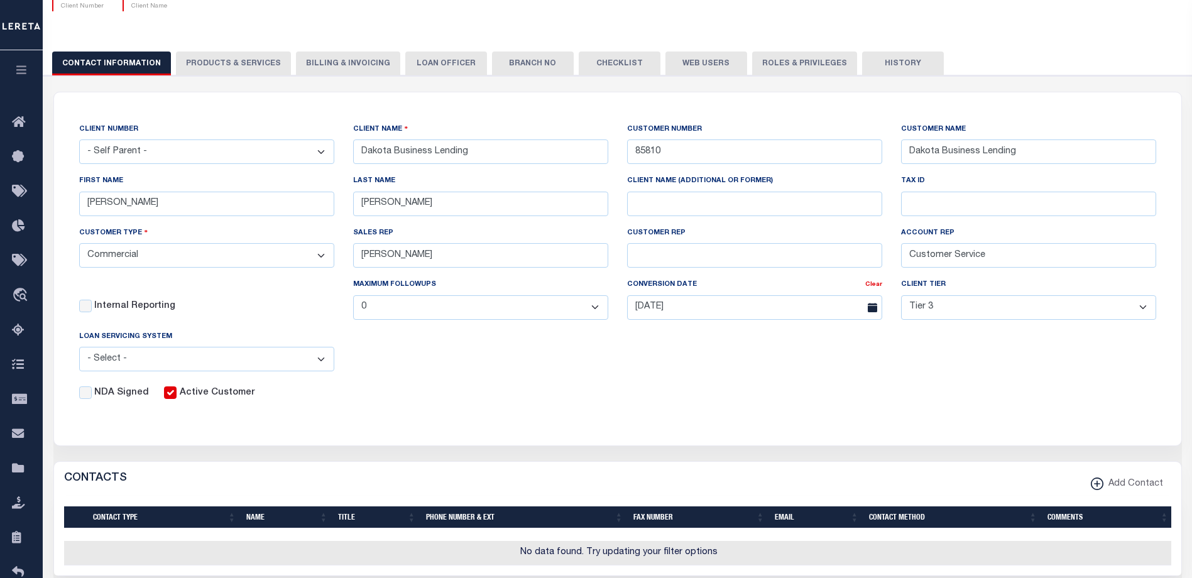
click at [214, 64] on button "PRODUCTS & SERVICES" at bounding box center [233, 64] width 115 height 24
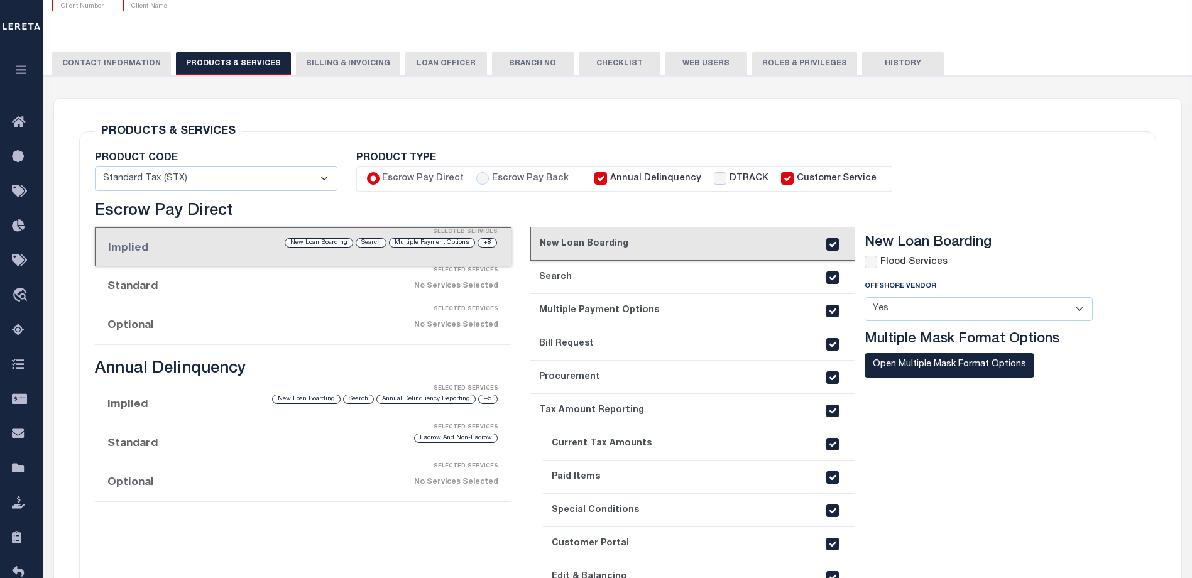
select select "STX"
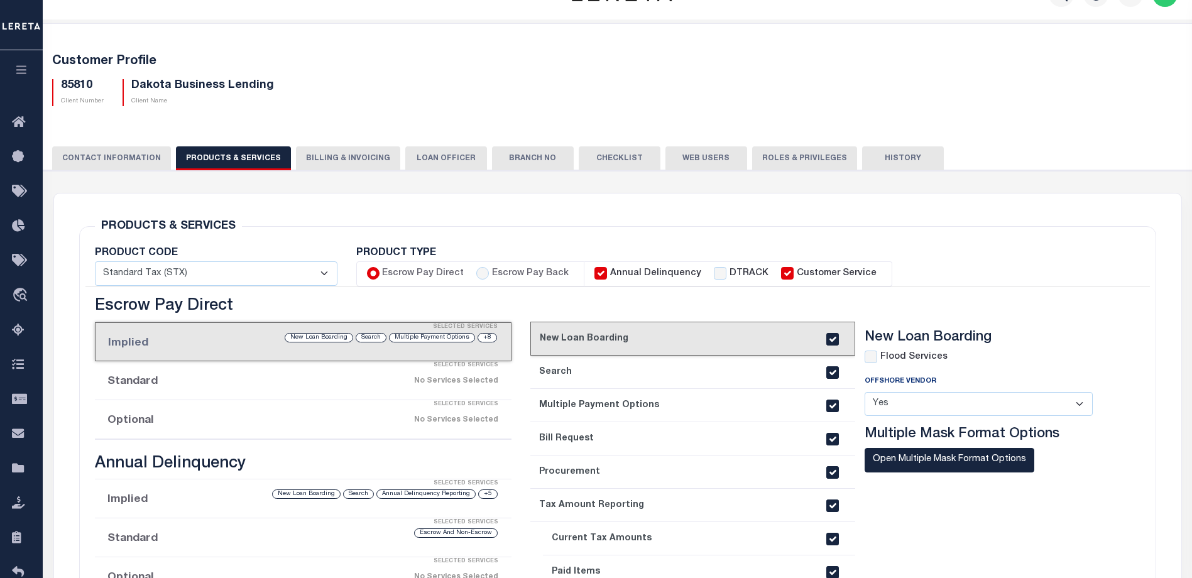
scroll to position [0, 0]
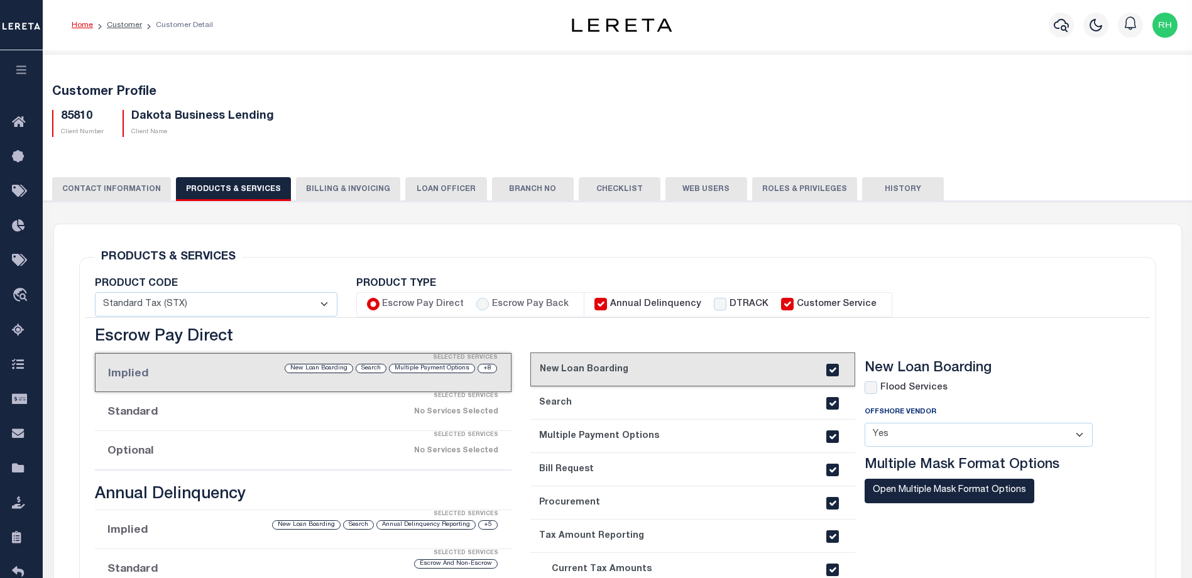
click at [1079, 366] on h4 "New Loan Boarding" at bounding box center [988, 368] width 247 height 16
click at [133, 192] on button "CONTACT INFORMATION" at bounding box center [111, 189] width 119 height 24
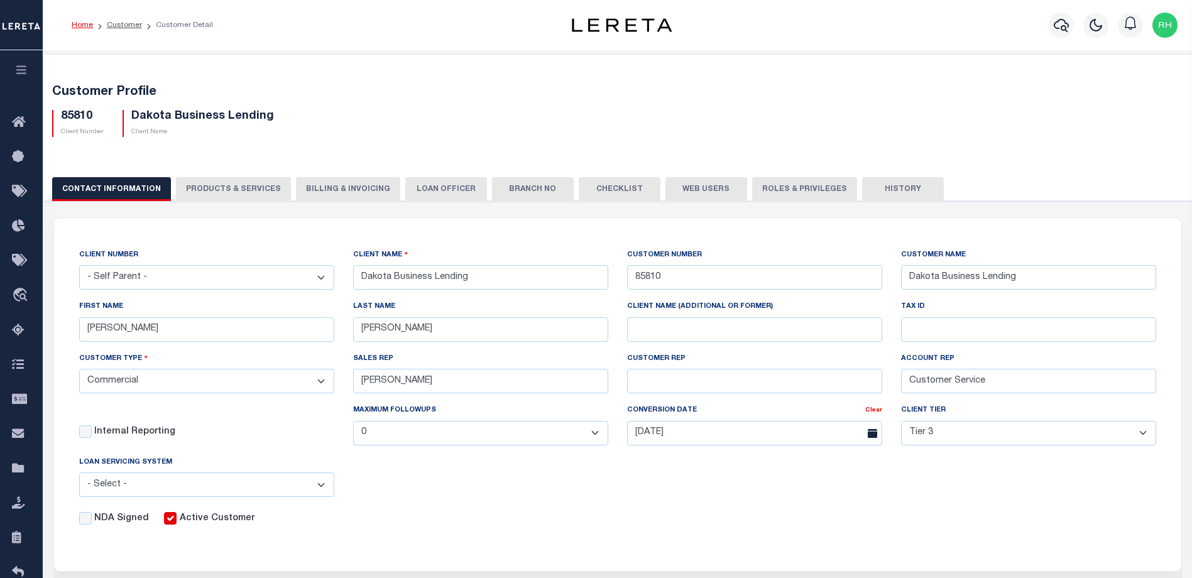
click at [197, 187] on button "PRODUCTS & SERVICES" at bounding box center [233, 189] width 115 height 24
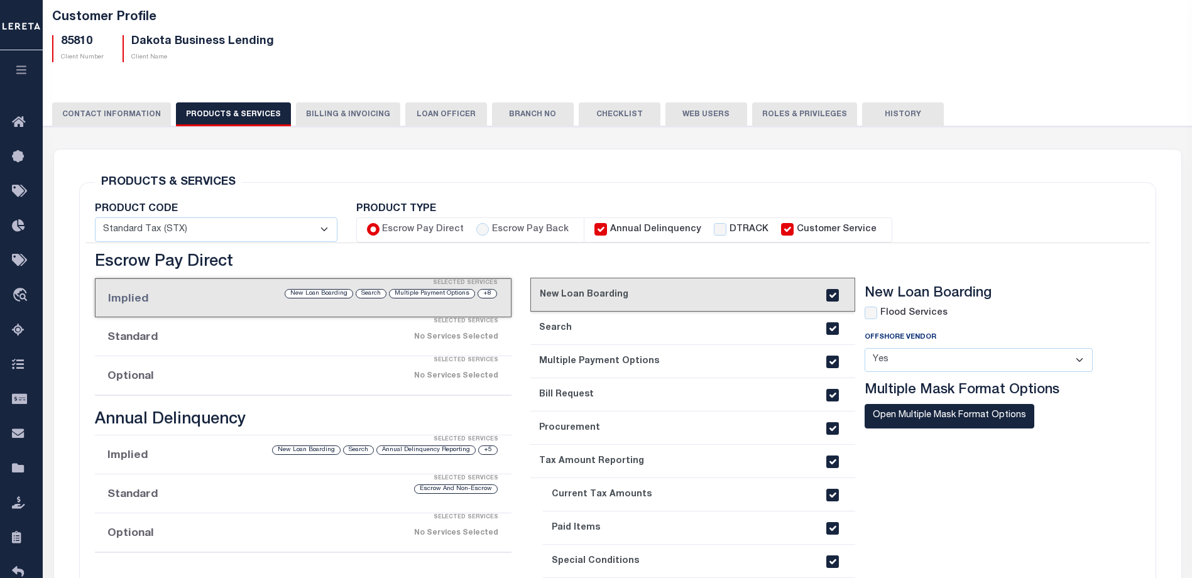
scroll to position [126, 0]
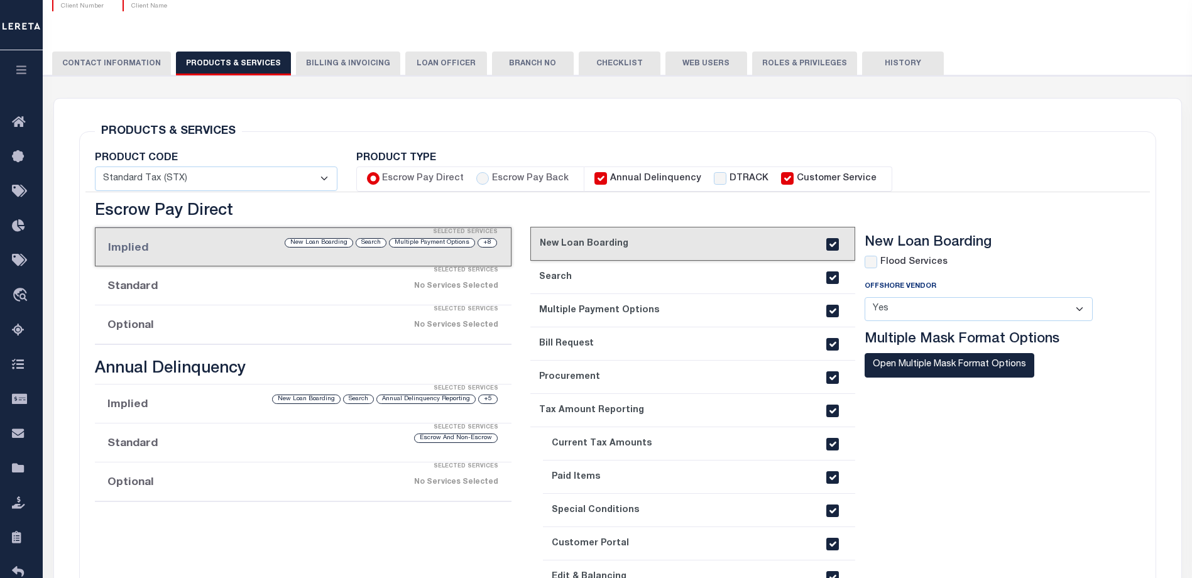
click at [213, 283] on div "Selected Services" at bounding box center [315, 270] width 417 height 25
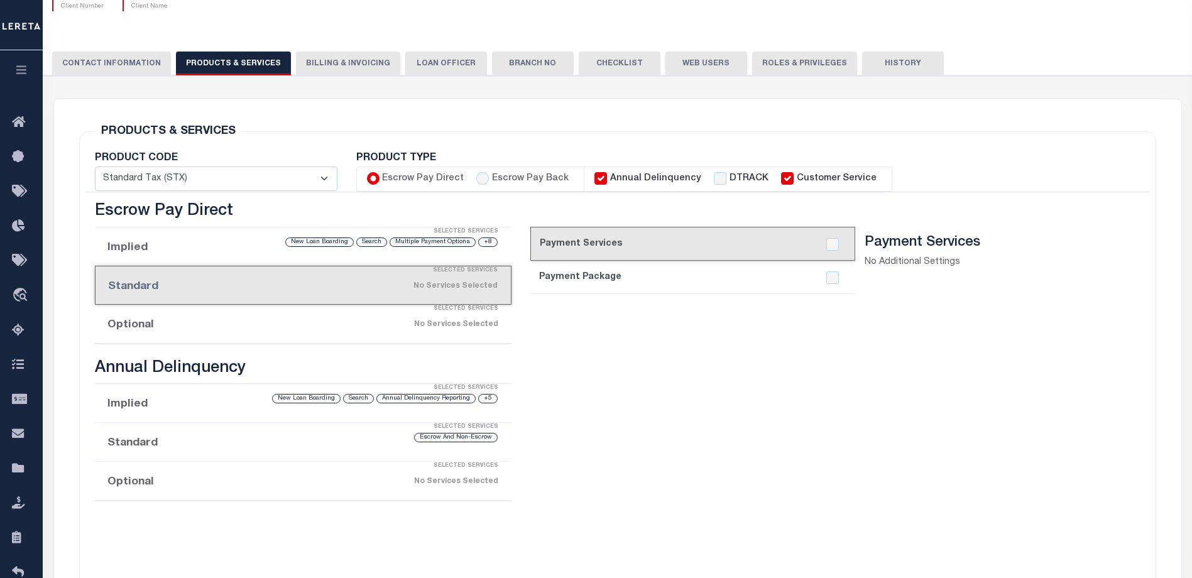
click at [211, 321] on div "Selected Services" at bounding box center [315, 309] width 417 height 25
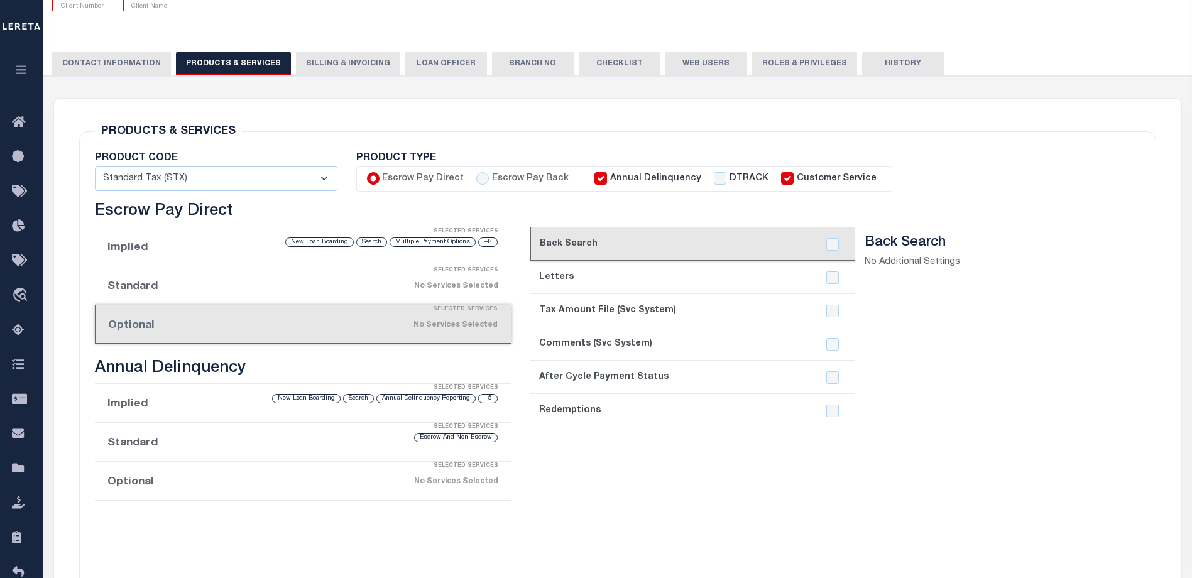
click at [204, 248] on li "Implied Selected Services +8 Multiple Payment Options Search New Loan Boarding" at bounding box center [303, 247] width 417 height 39
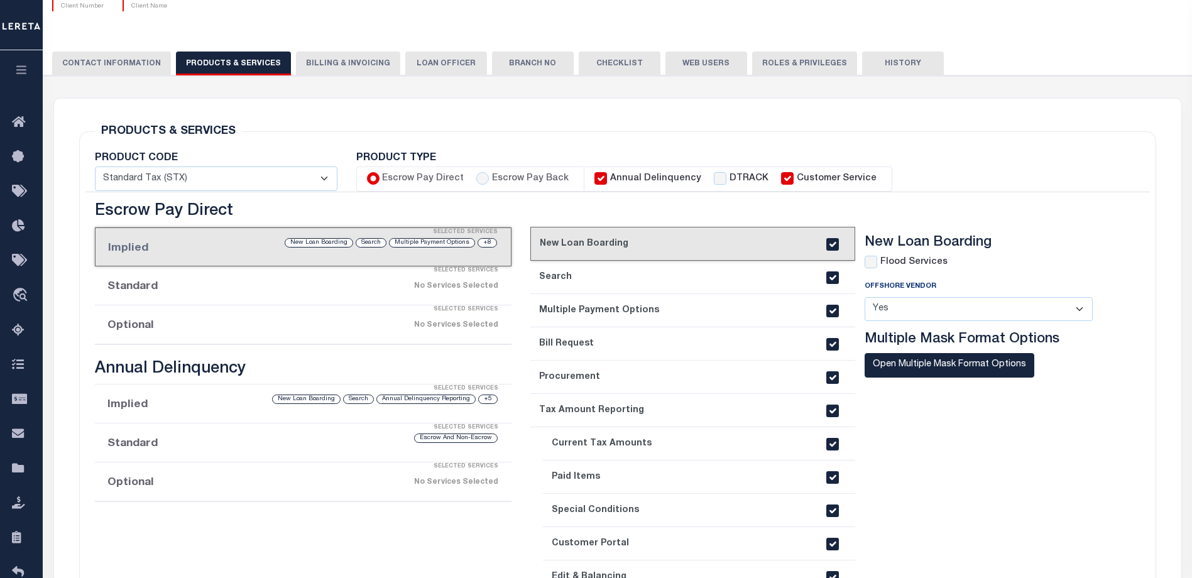
click at [122, 55] on button "CONTACT INFORMATION" at bounding box center [111, 64] width 119 height 24
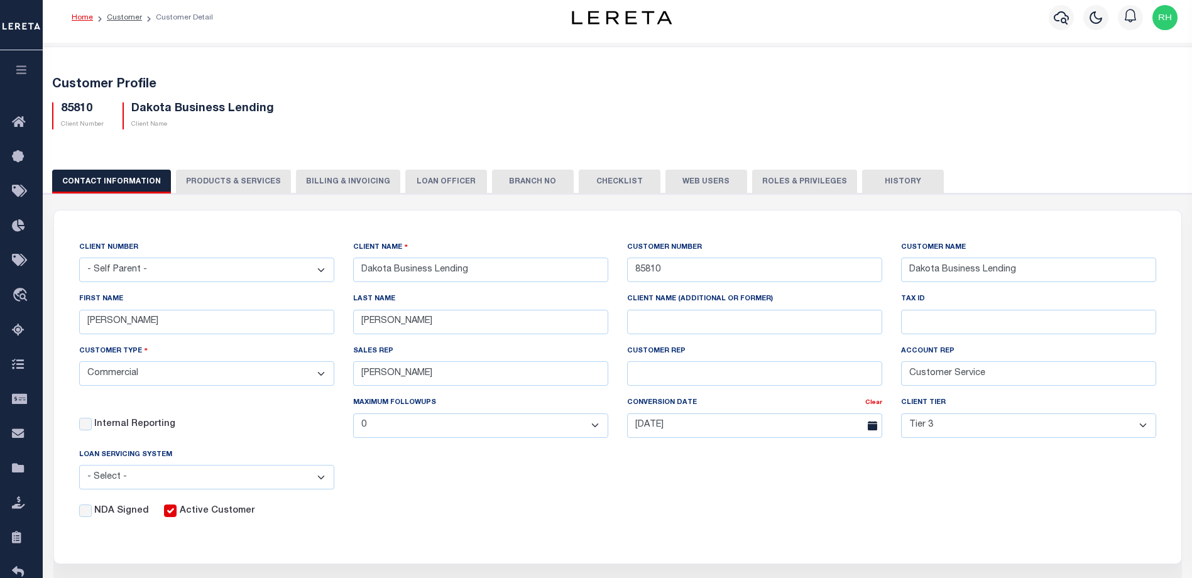
scroll to position [0, 0]
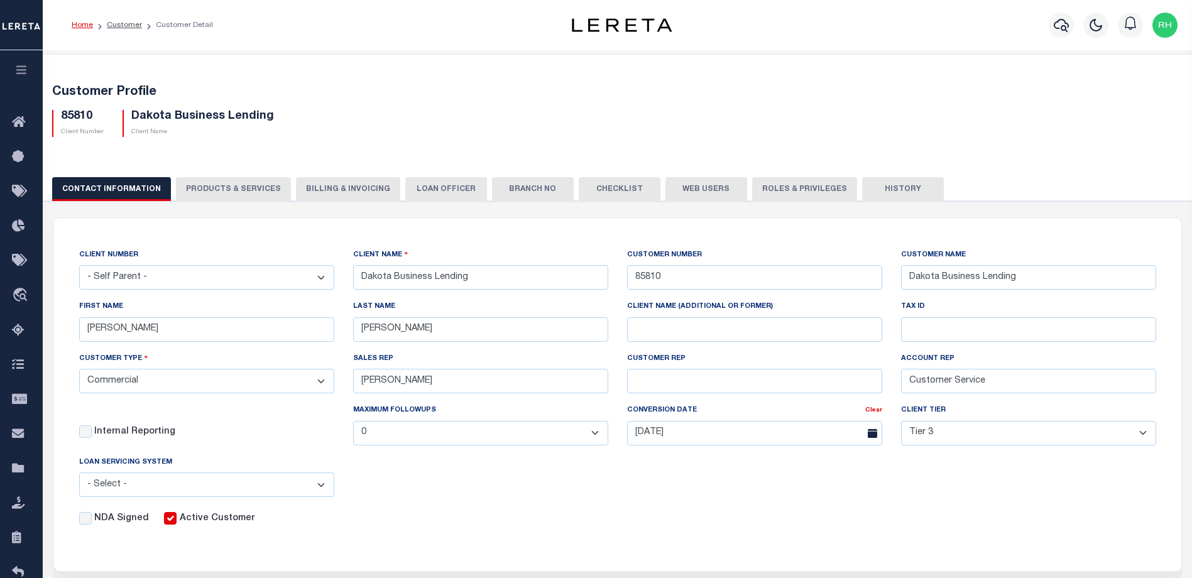
click at [223, 186] on button "PRODUCTS & SERVICES" at bounding box center [233, 189] width 115 height 24
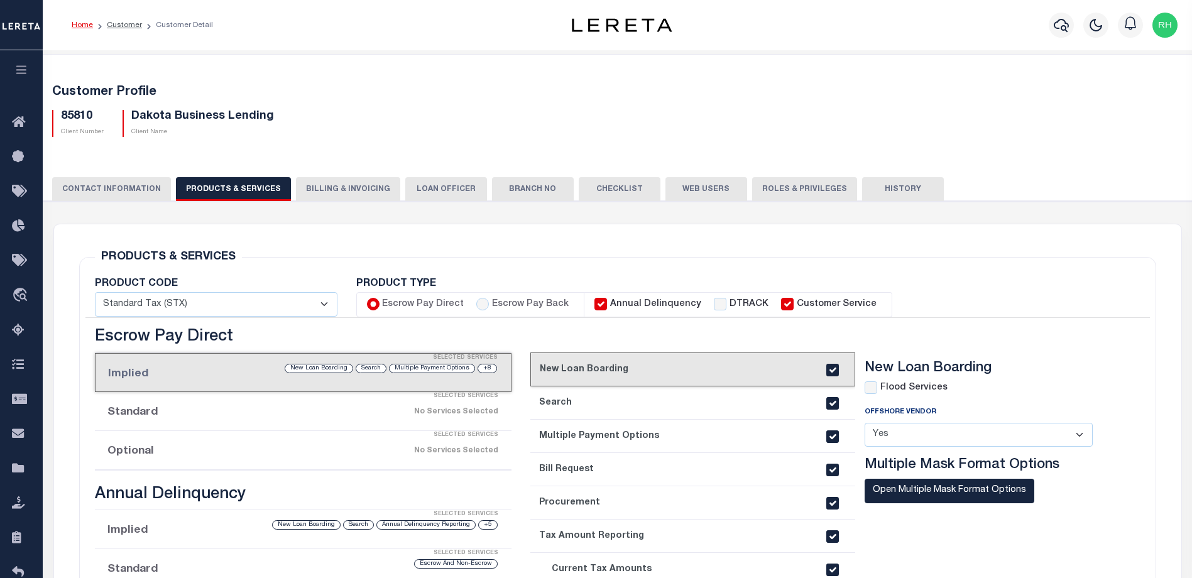
select select "STX"
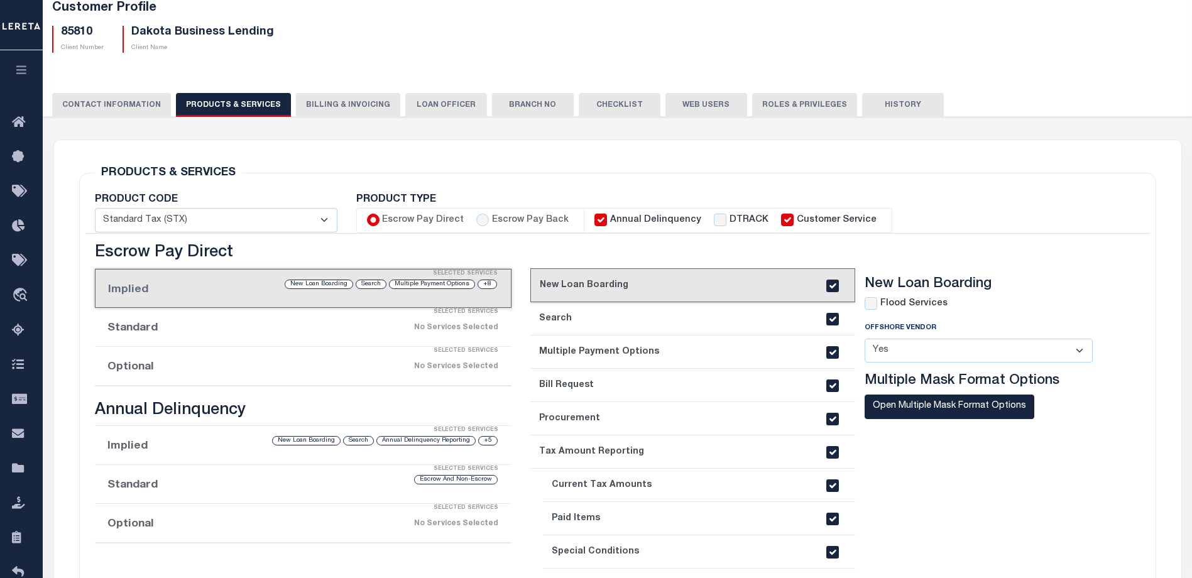
scroll to position [126, 0]
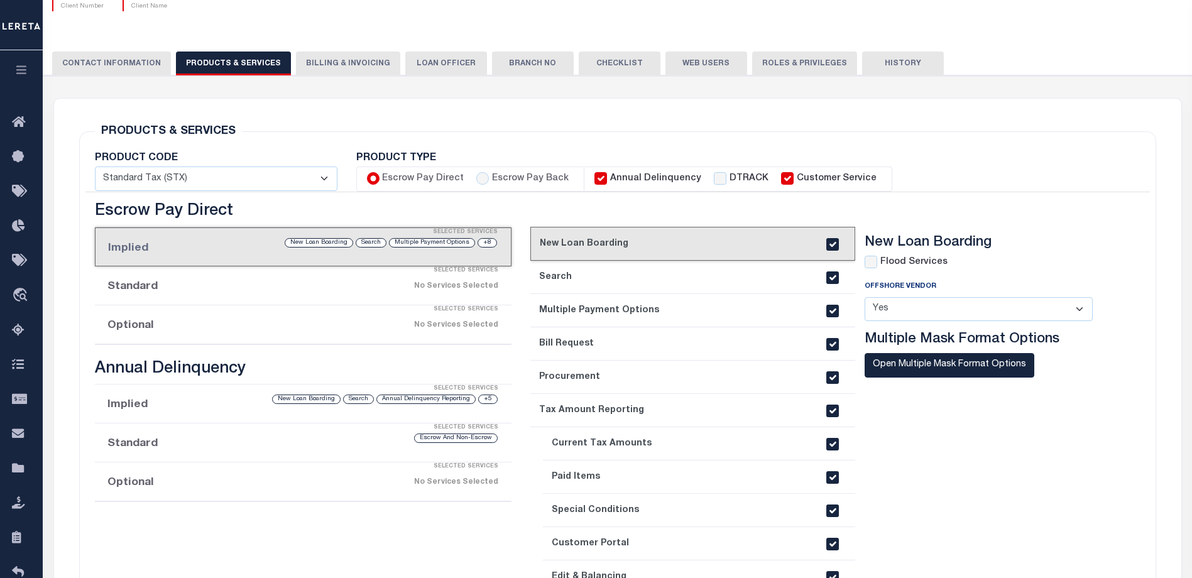
click at [247, 405] on div "+5 Annual Delinquency Reporting Search New Loan Boarding" at bounding box center [352, 399] width 294 height 12
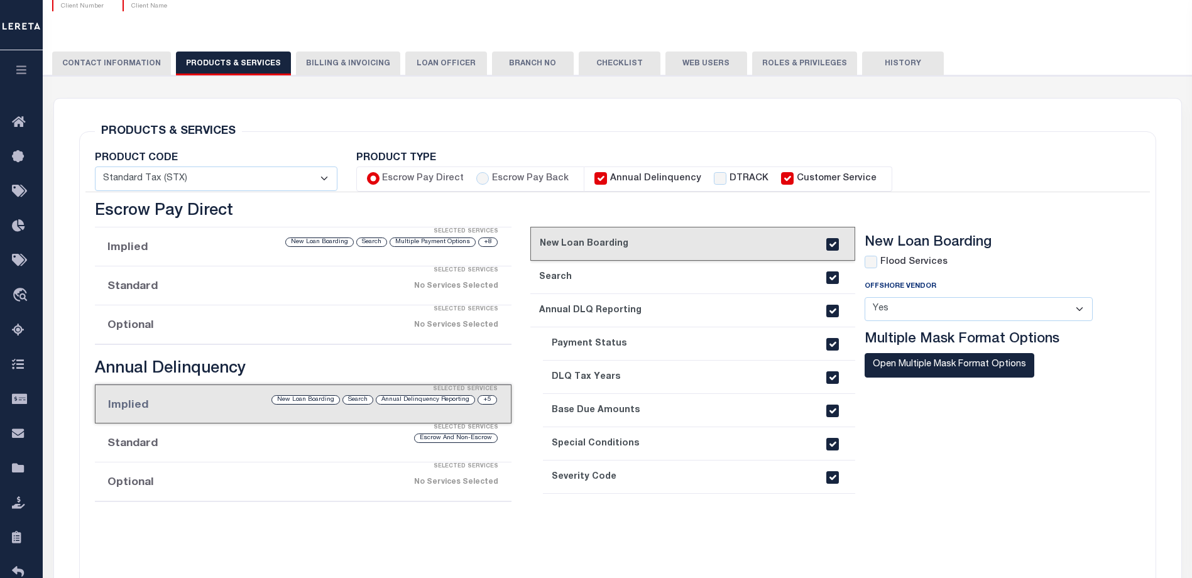
click at [228, 440] on div "Selected Services" at bounding box center [315, 427] width 417 height 25
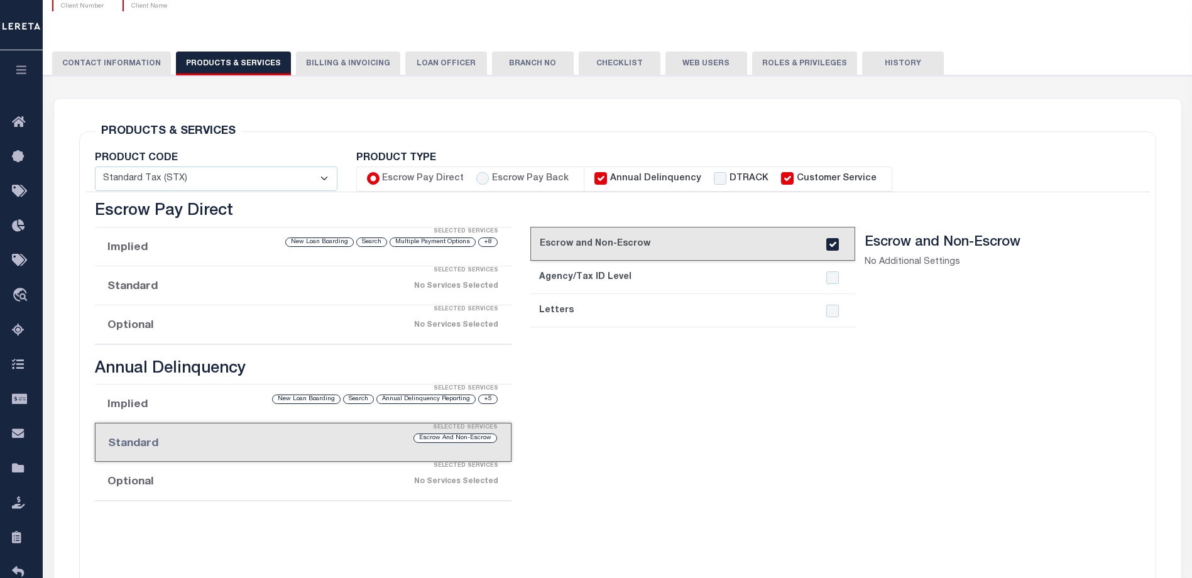
click at [224, 477] on div "Selected Services" at bounding box center [315, 466] width 417 height 25
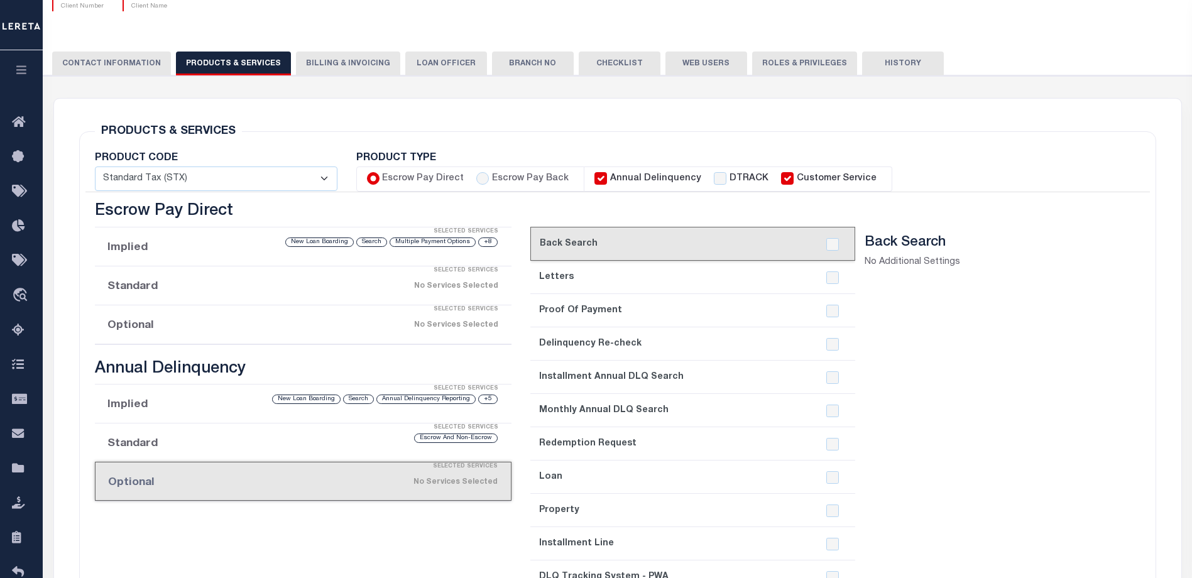
click at [225, 244] on div "+8 Multiple Payment Options Search New Loan Boarding" at bounding box center [352, 242] width 294 height 12
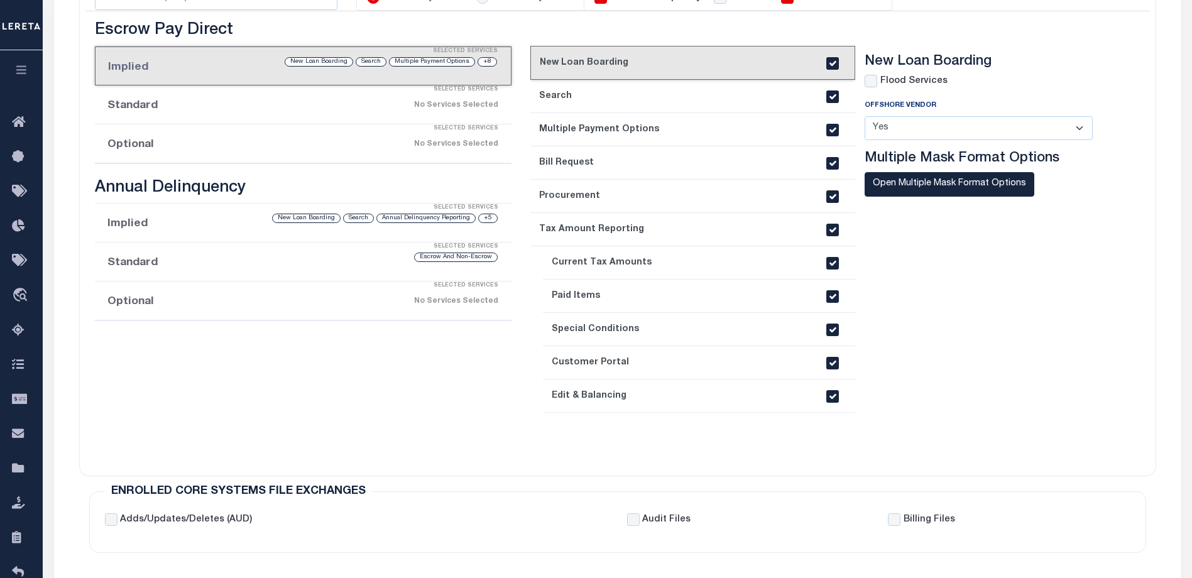
scroll to position [251, 0]
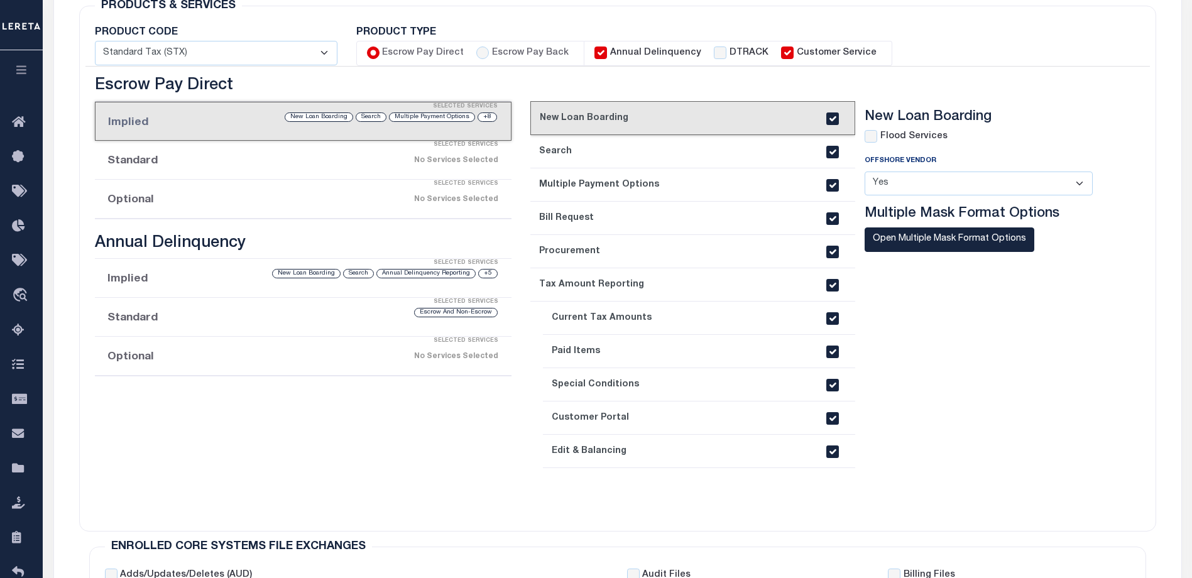
click at [301, 163] on div "No Services Selected" at bounding box center [351, 161] width 293 height 22
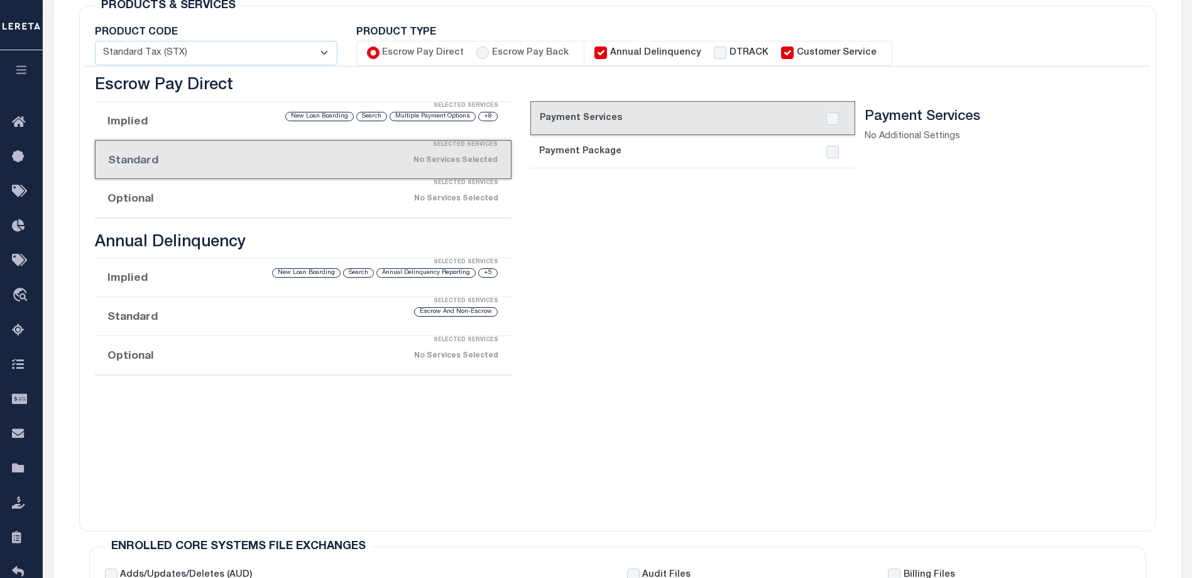
click at [305, 202] on div "No Services Selected" at bounding box center [351, 199] width 293 height 22
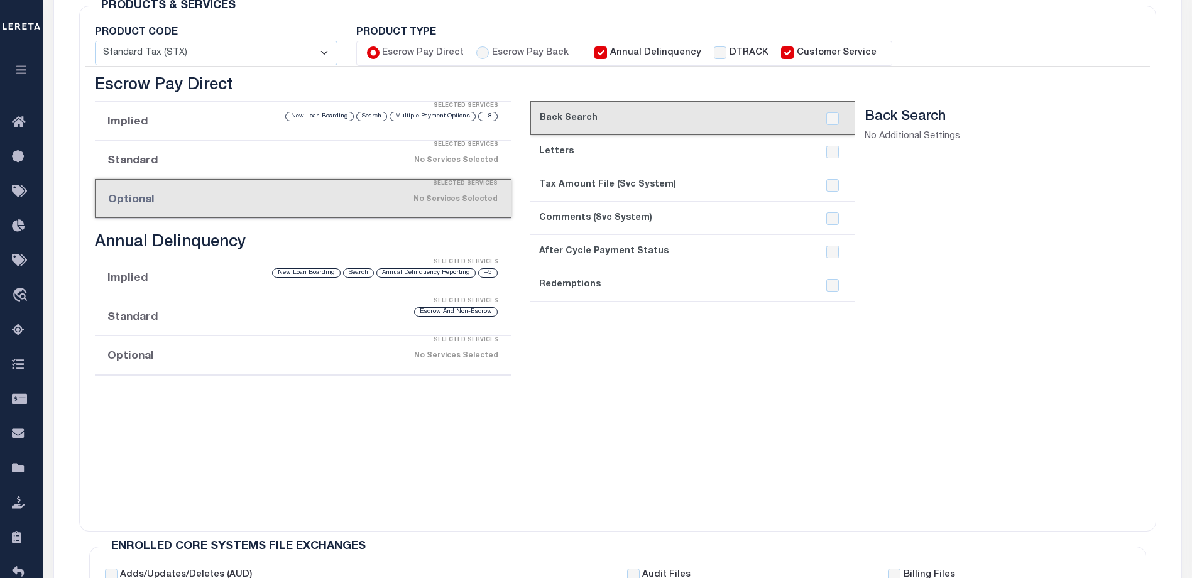
click at [247, 283] on li "Implied Selected Services +5 Annual Delinquency Reporting Search New Loan Board…" at bounding box center [303, 277] width 417 height 39
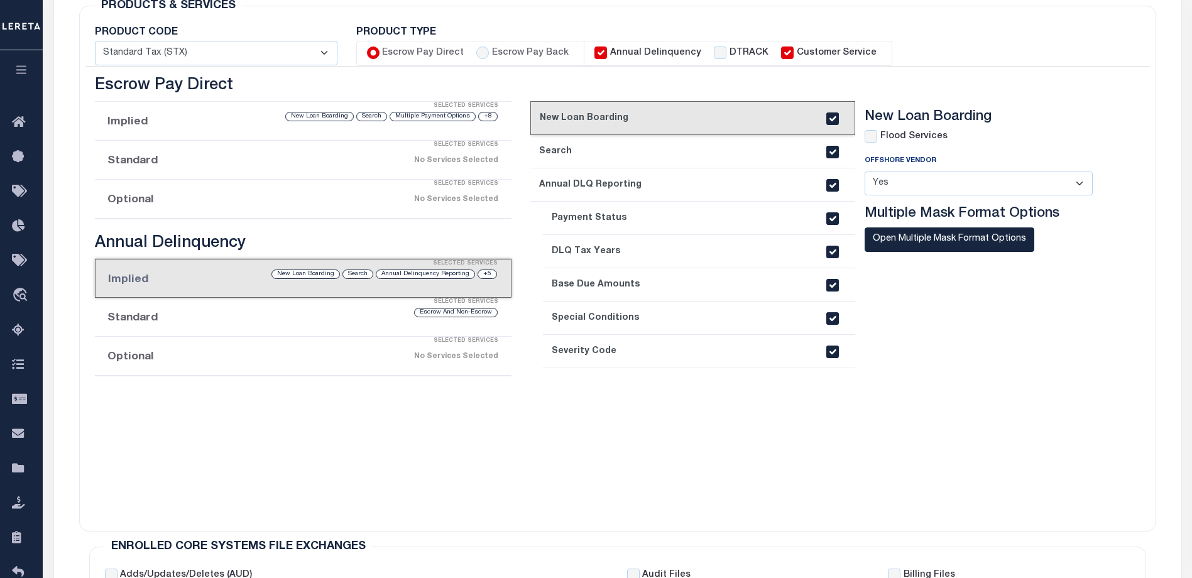
click at [236, 320] on li "Standard Selected Services Escrow And Non-Escrow" at bounding box center [303, 317] width 417 height 39
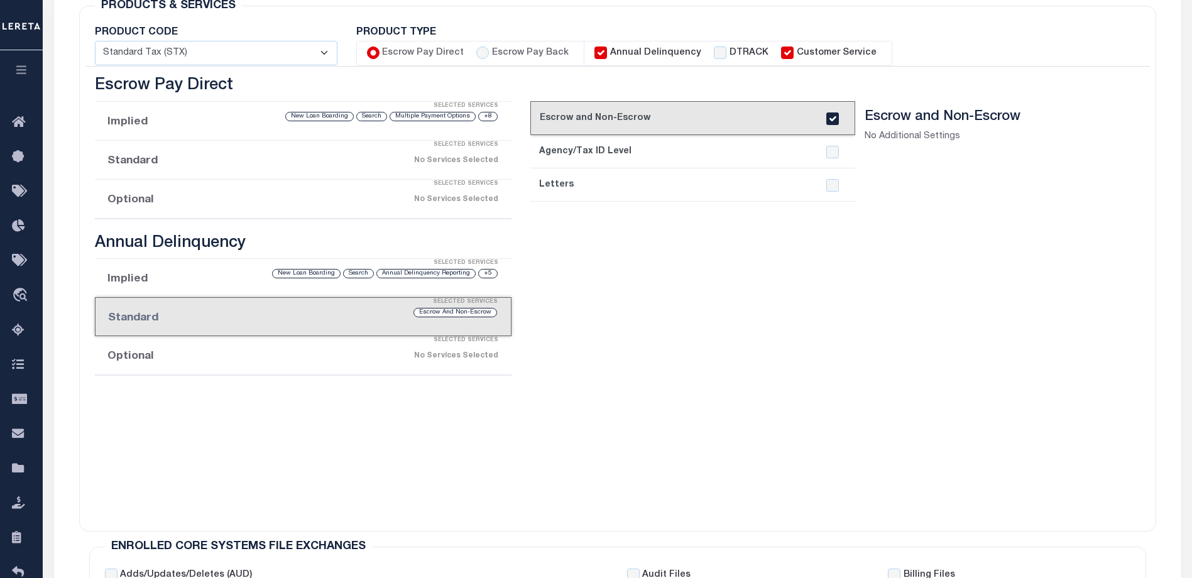
click at [233, 348] on div "Selected Services" at bounding box center [315, 340] width 417 height 25
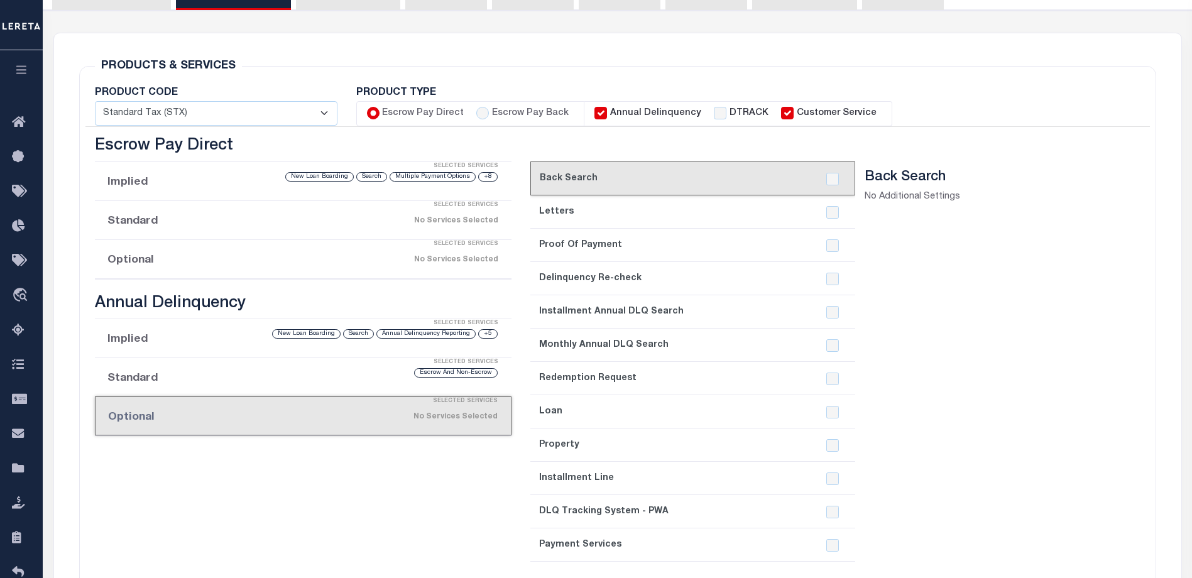
scroll to position [126, 0]
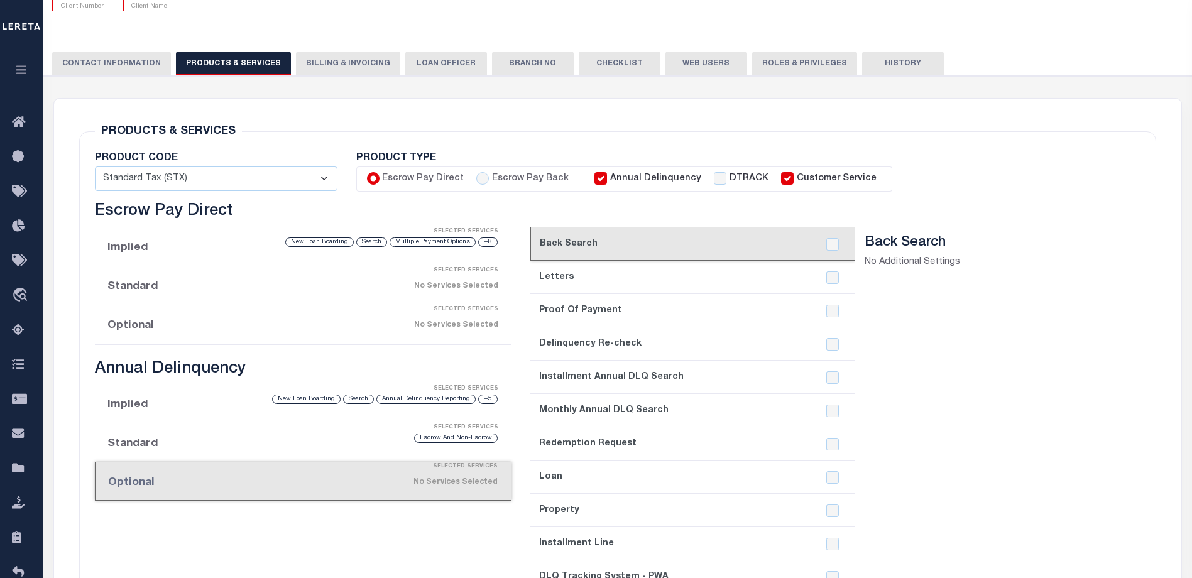
click at [123, 68] on button "CONTACT INFORMATION" at bounding box center [111, 64] width 119 height 24
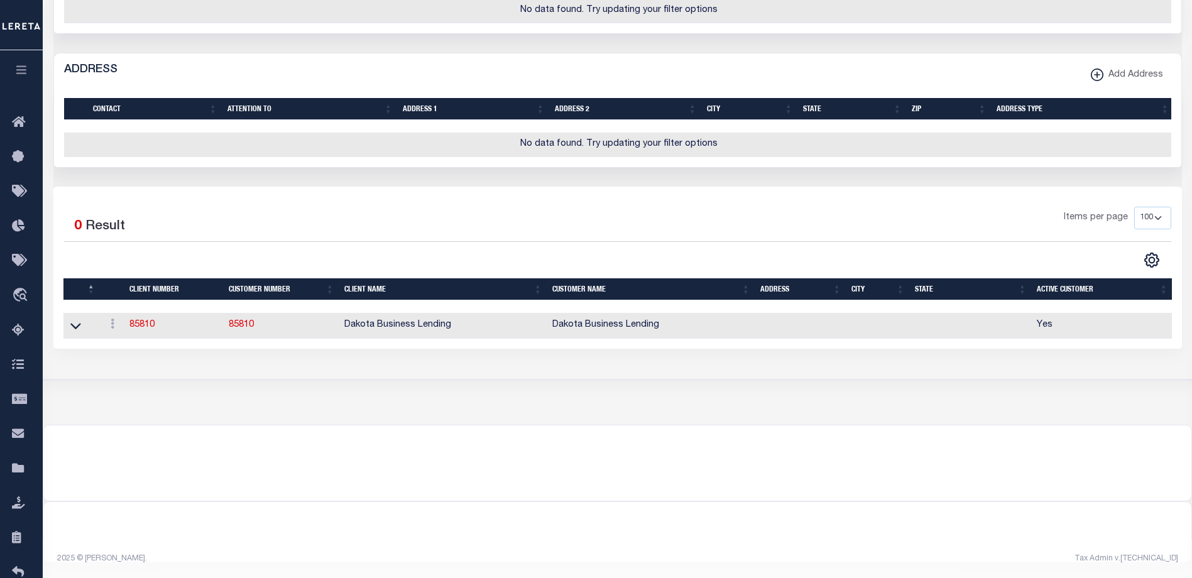
scroll to position [691, 0]
